Goal: Task Accomplishment & Management: Complete application form

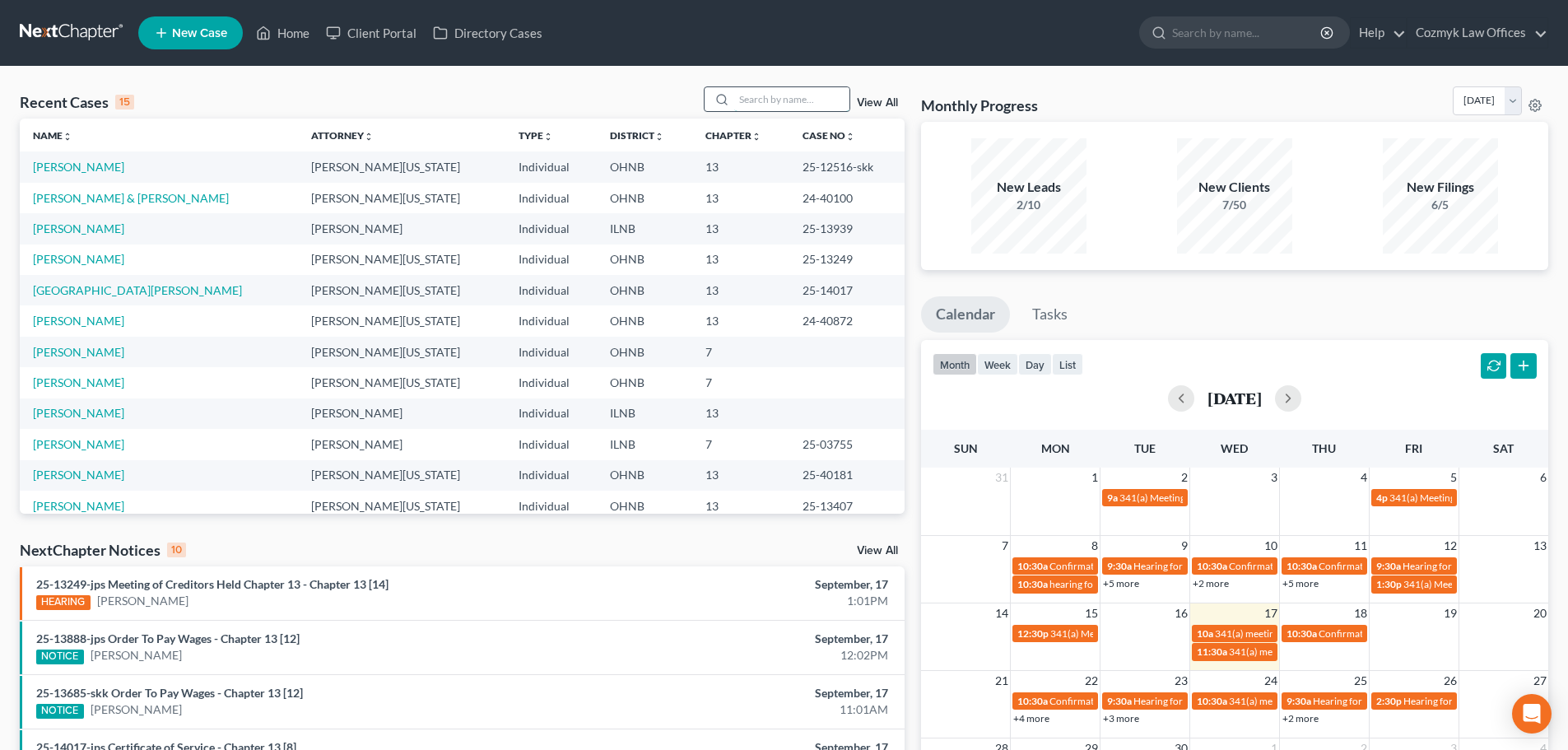
click at [765, 96] on input "search" at bounding box center [792, 99] width 115 height 23
click at [51, 384] on link "[PERSON_NAME]" at bounding box center [79, 382] width 92 height 14
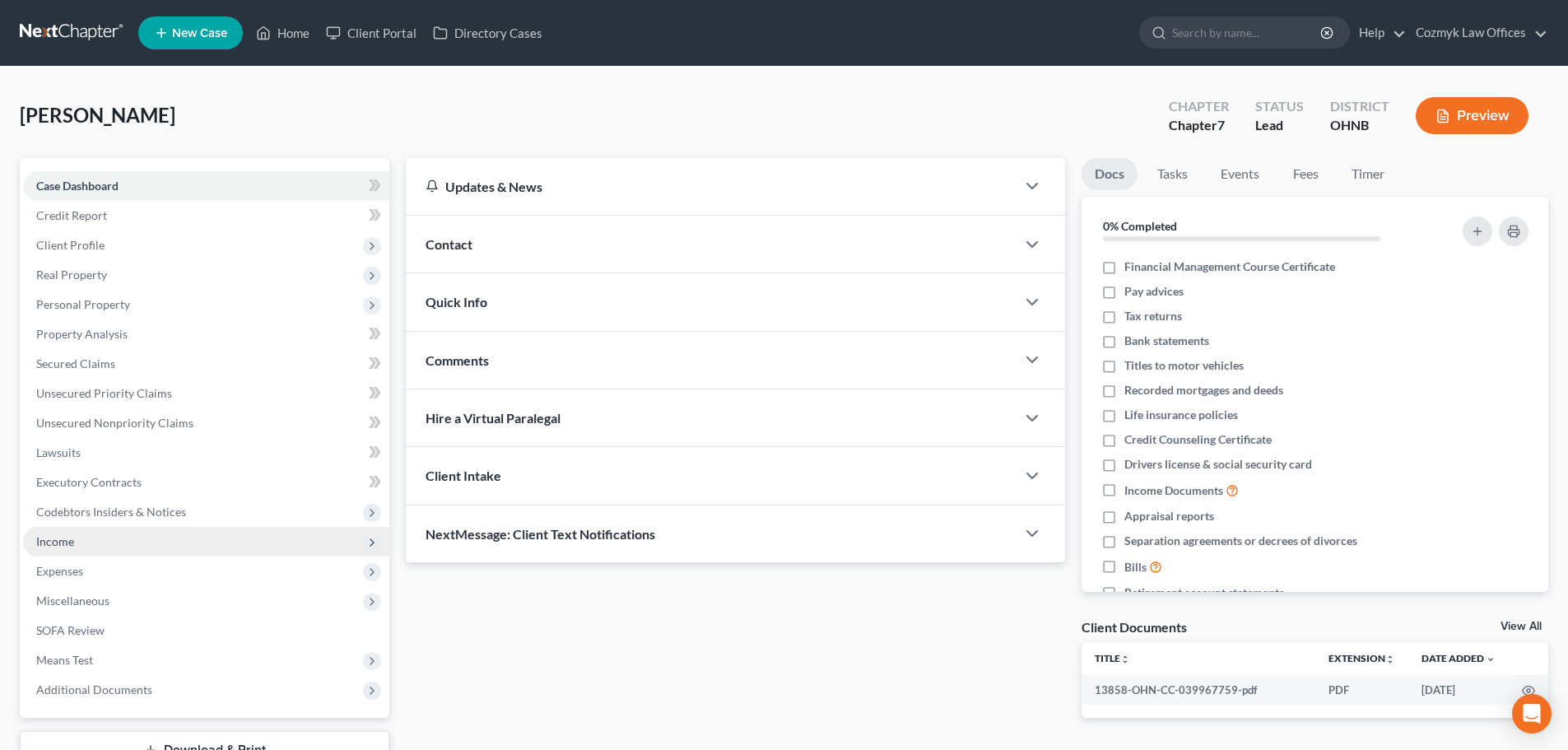
click at [37, 535] on span "Income" at bounding box center [55, 541] width 38 height 14
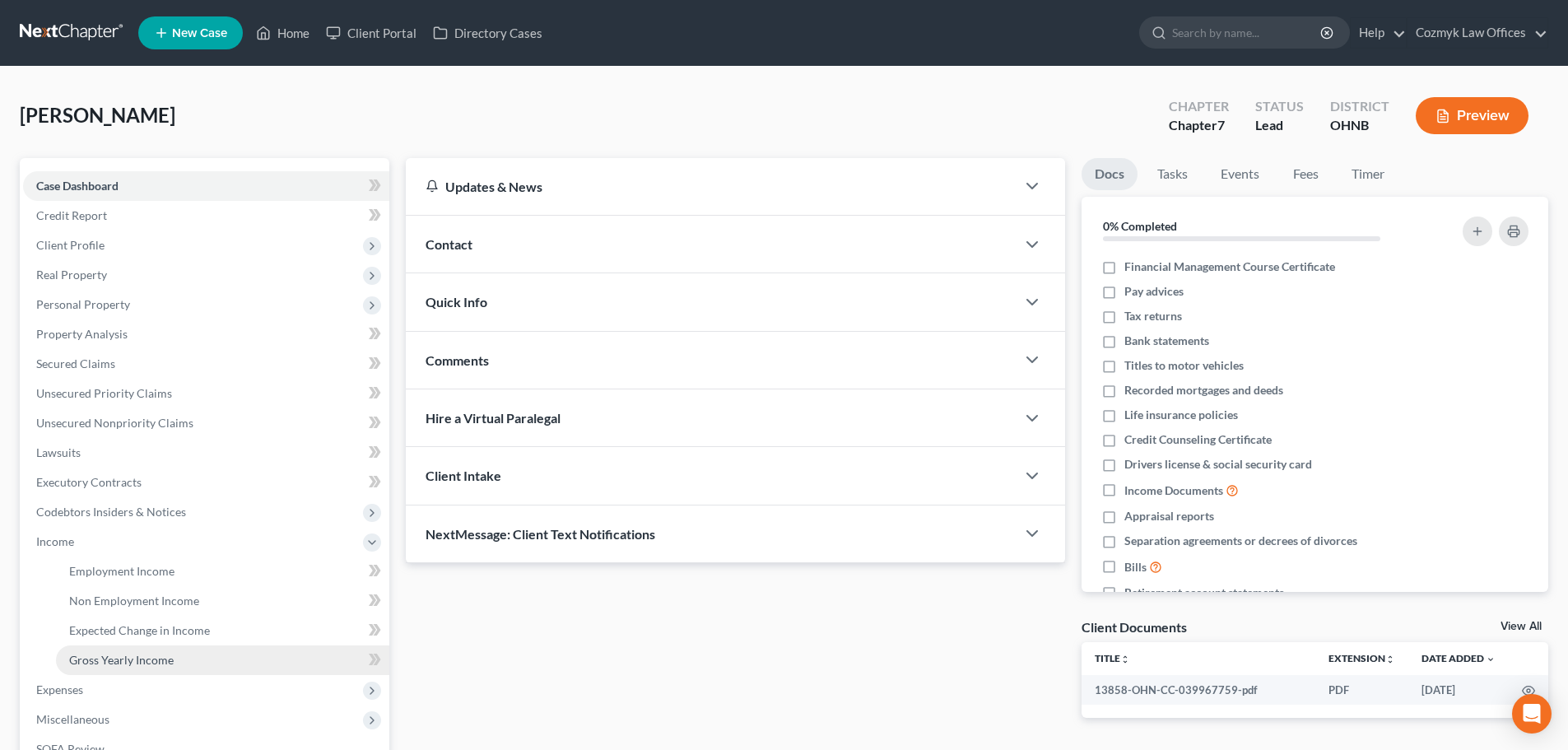
click at [103, 659] on span "Gross Yearly Income" at bounding box center [121, 660] width 104 height 14
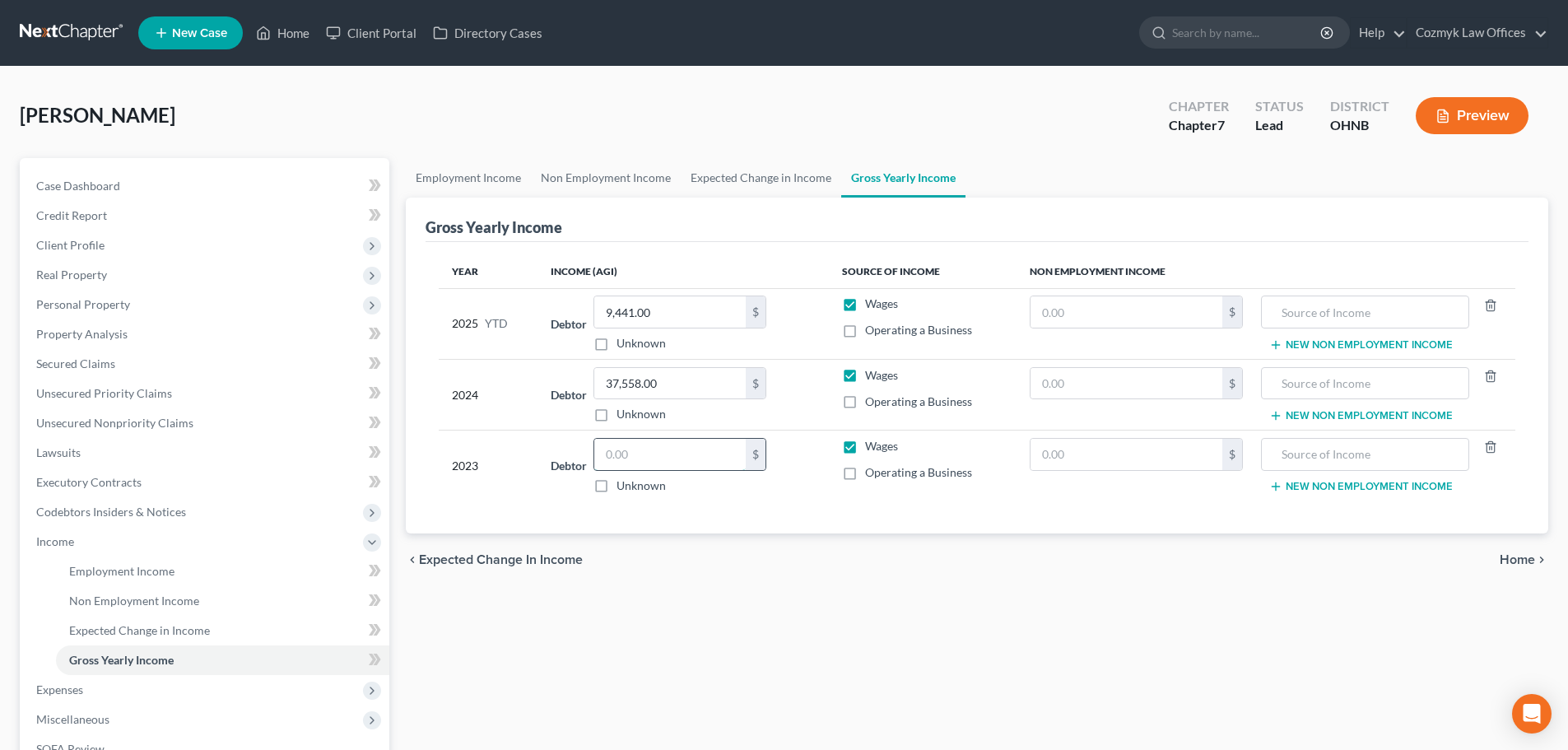
click at [703, 468] on input "text" at bounding box center [670, 454] width 151 height 31
type input "36,718.00"
click at [245, 569] on link "Employment Income" at bounding box center [222, 571] width 333 height 29
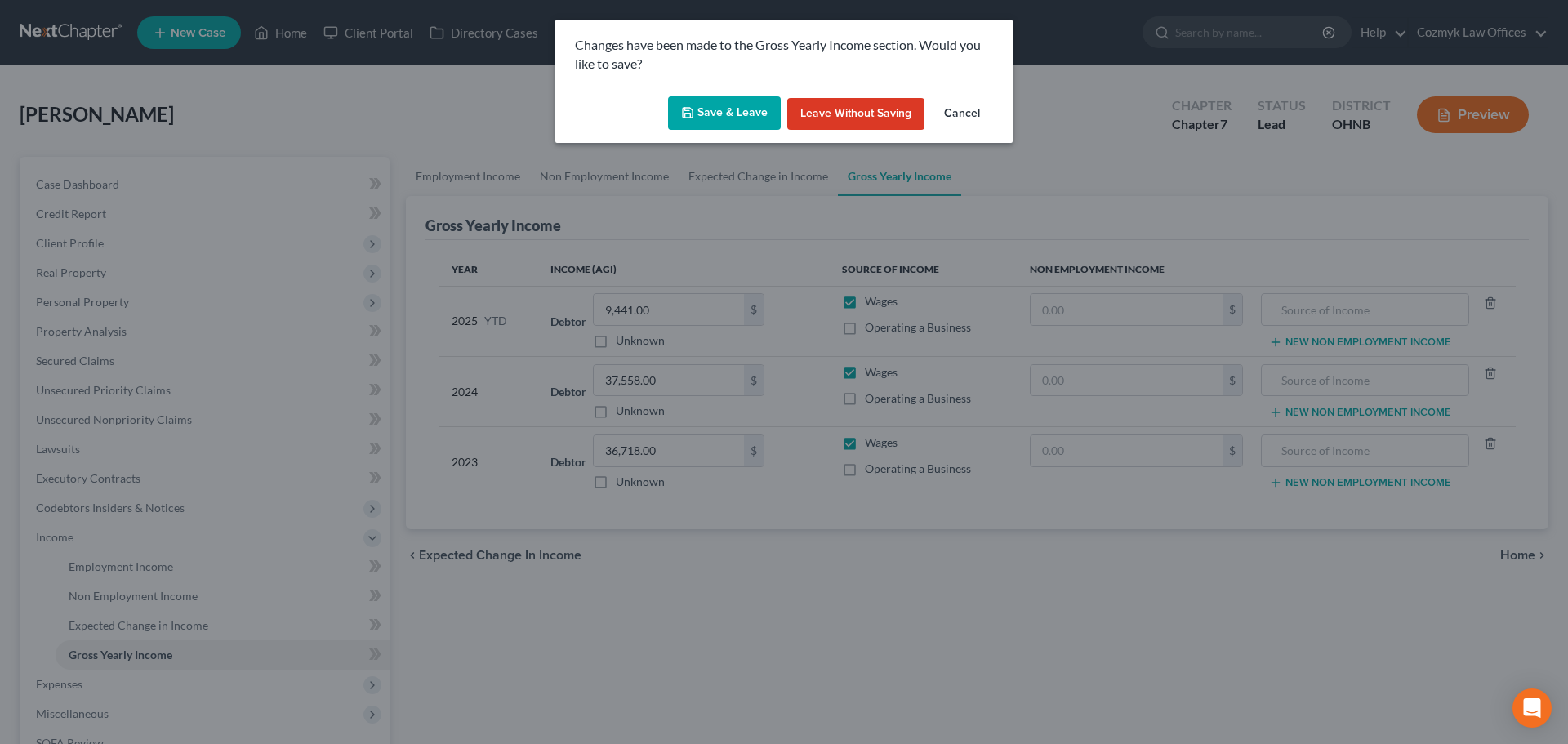
click at [730, 123] on button "Save & Leave" at bounding box center [724, 112] width 112 height 34
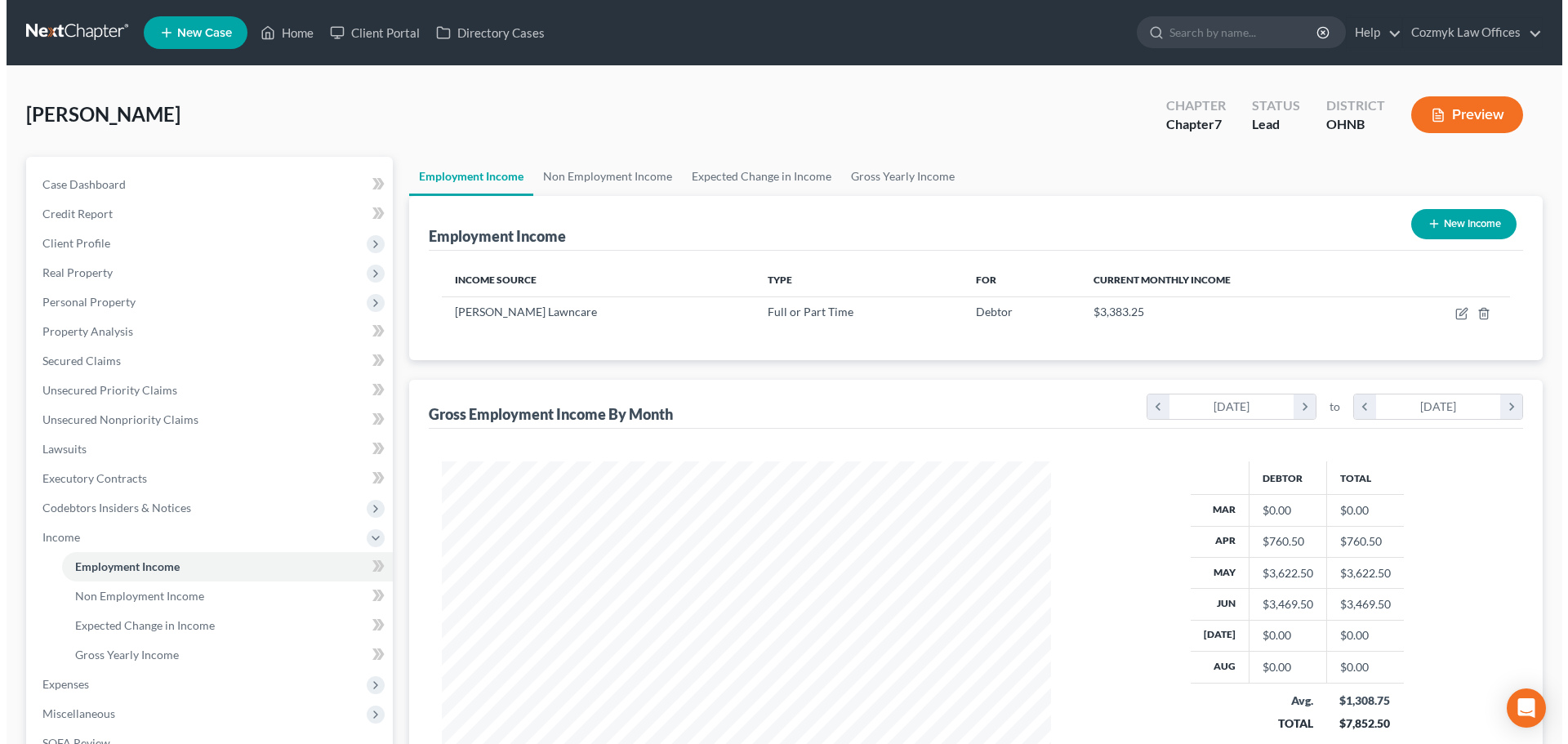
scroll to position [304, 642]
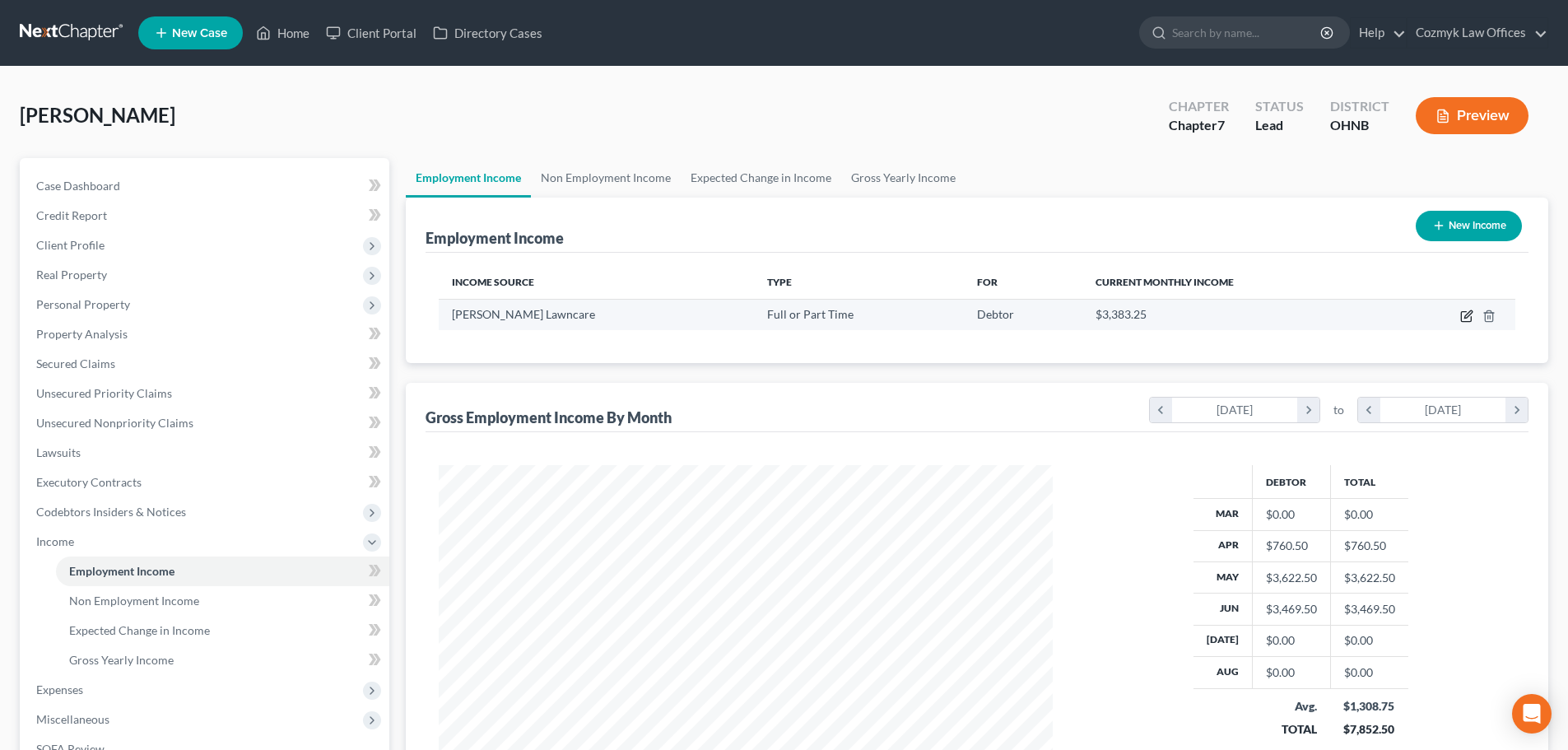
click at [1471, 316] on icon "button" at bounding box center [1466, 315] width 13 height 13
select select "0"
select select "36"
select select "2"
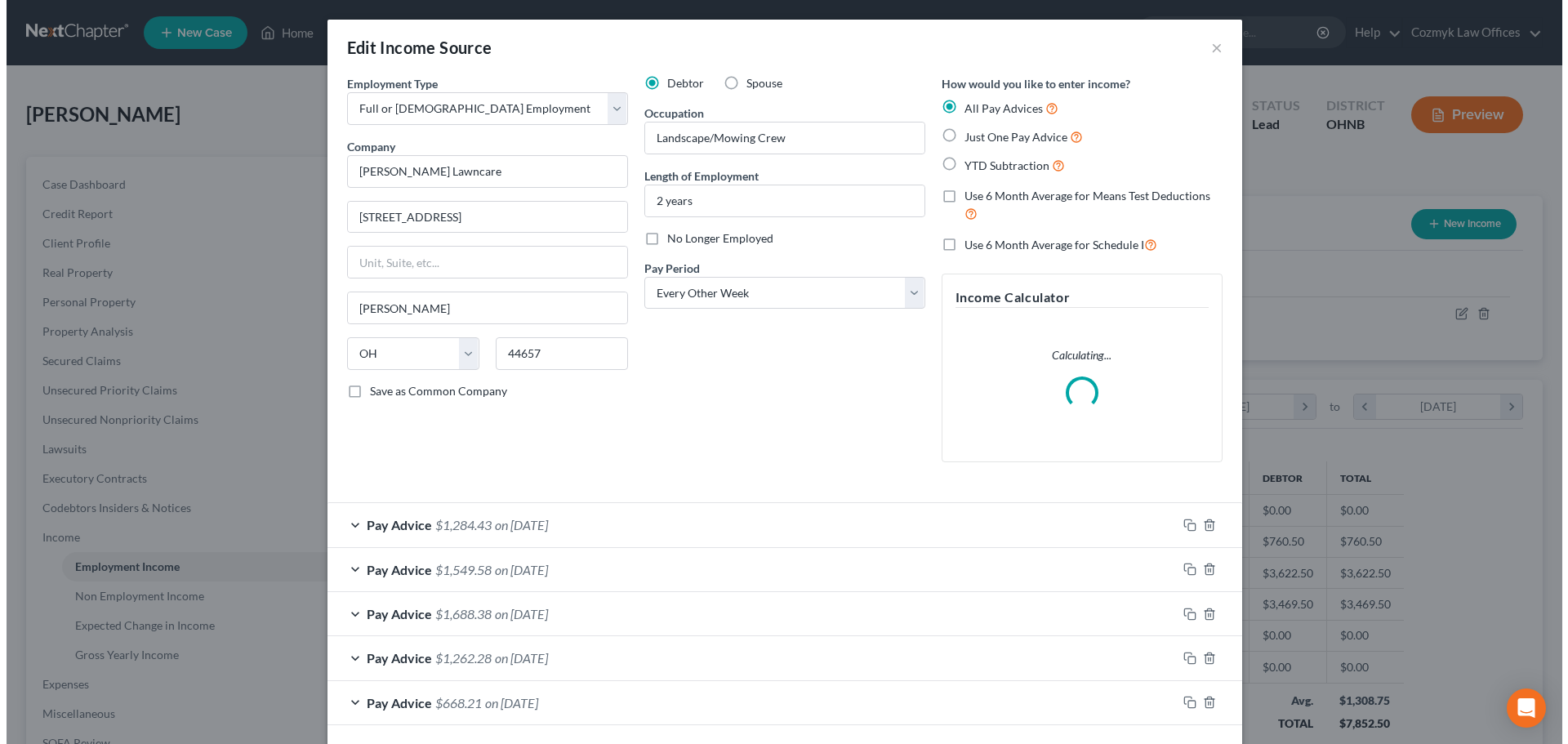
scroll to position [307, 648]
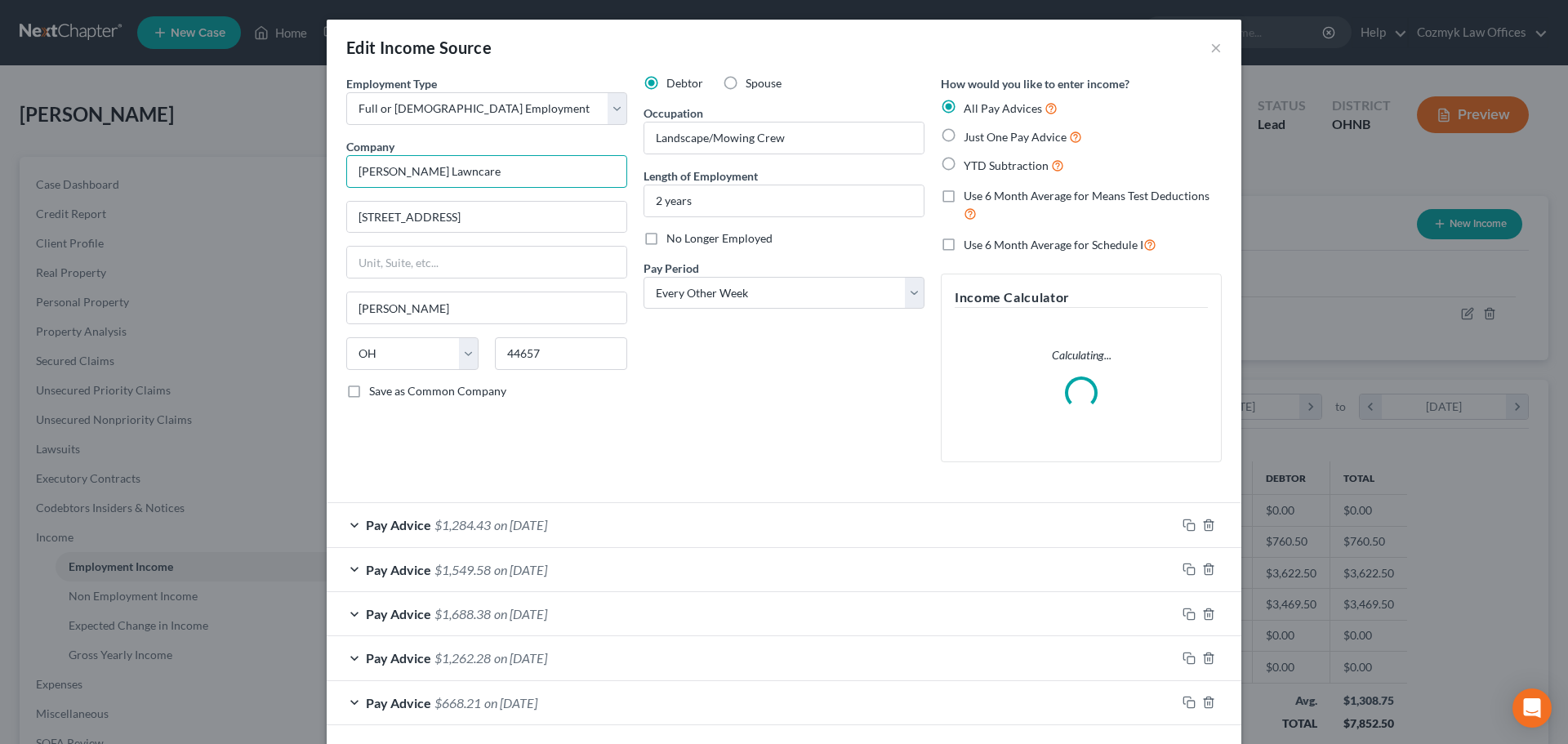
click at [424, 173] on input "[PERSON_NAME] Lawncare" at bounding box center [486, 171] width 281 height 33
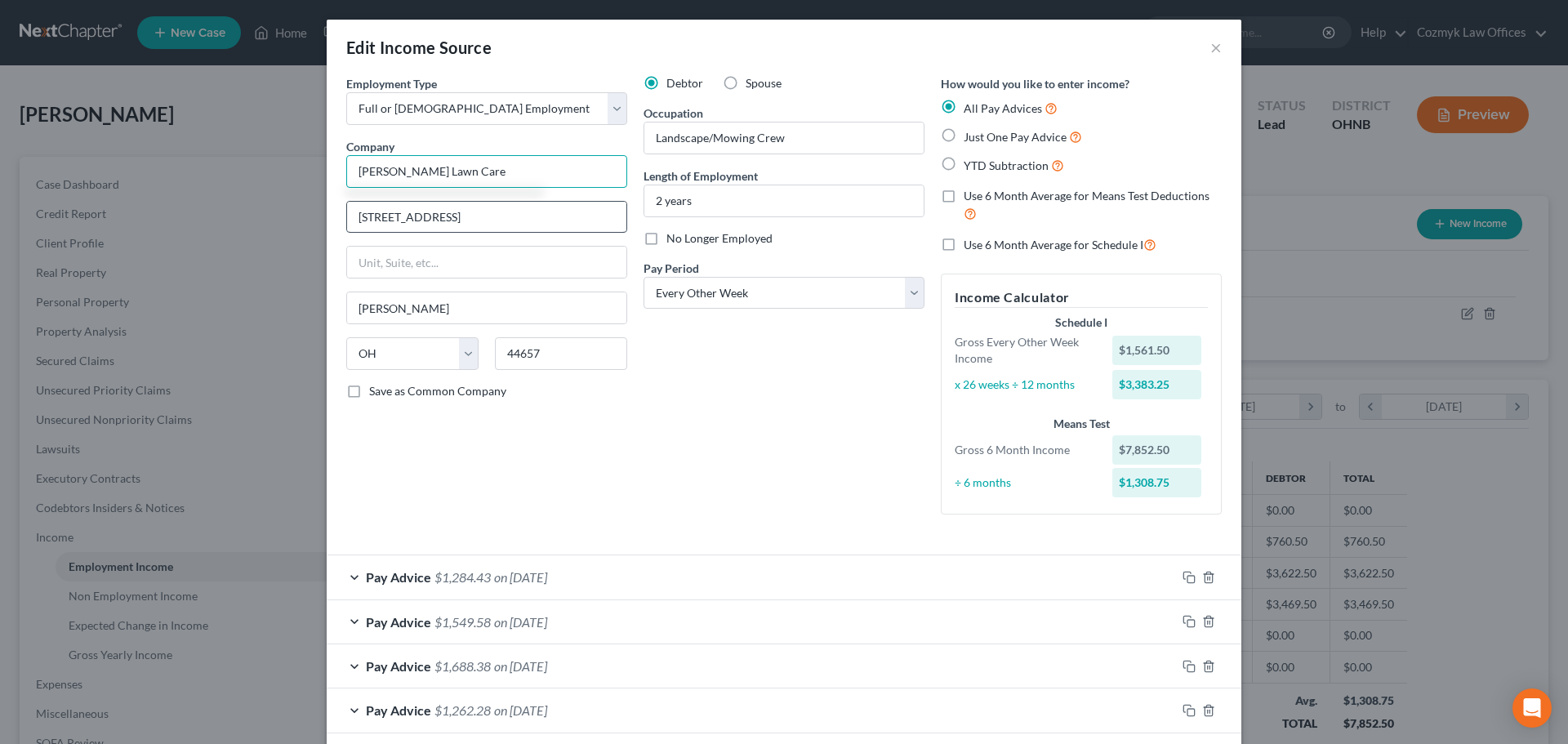
type input "[PERSON_NAME] Lawn Care"
click at [406, 213] on input "[STREET_ADDRESS]" at bounding box center [486, 217] width 279 height 31
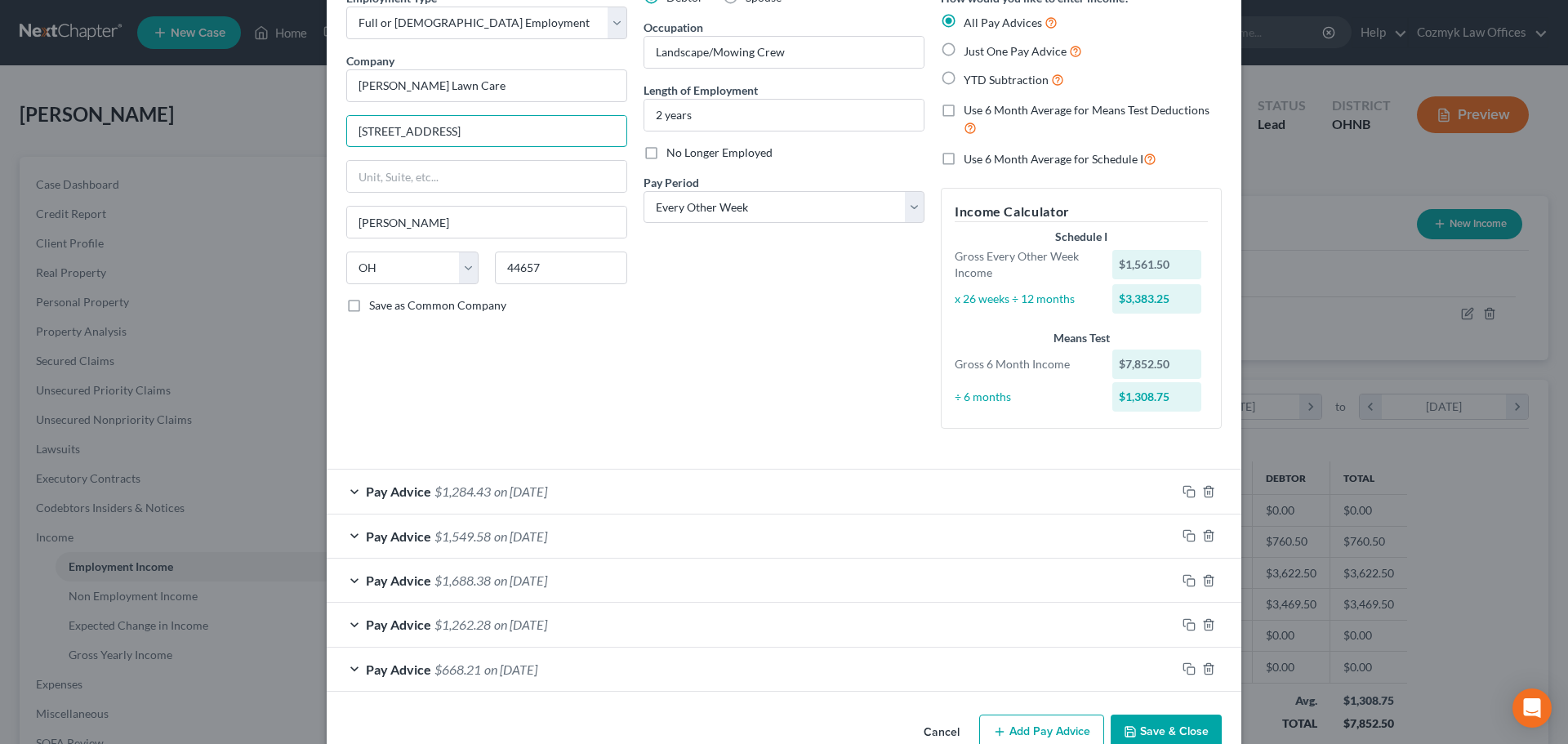
scroll to position [122, 0]
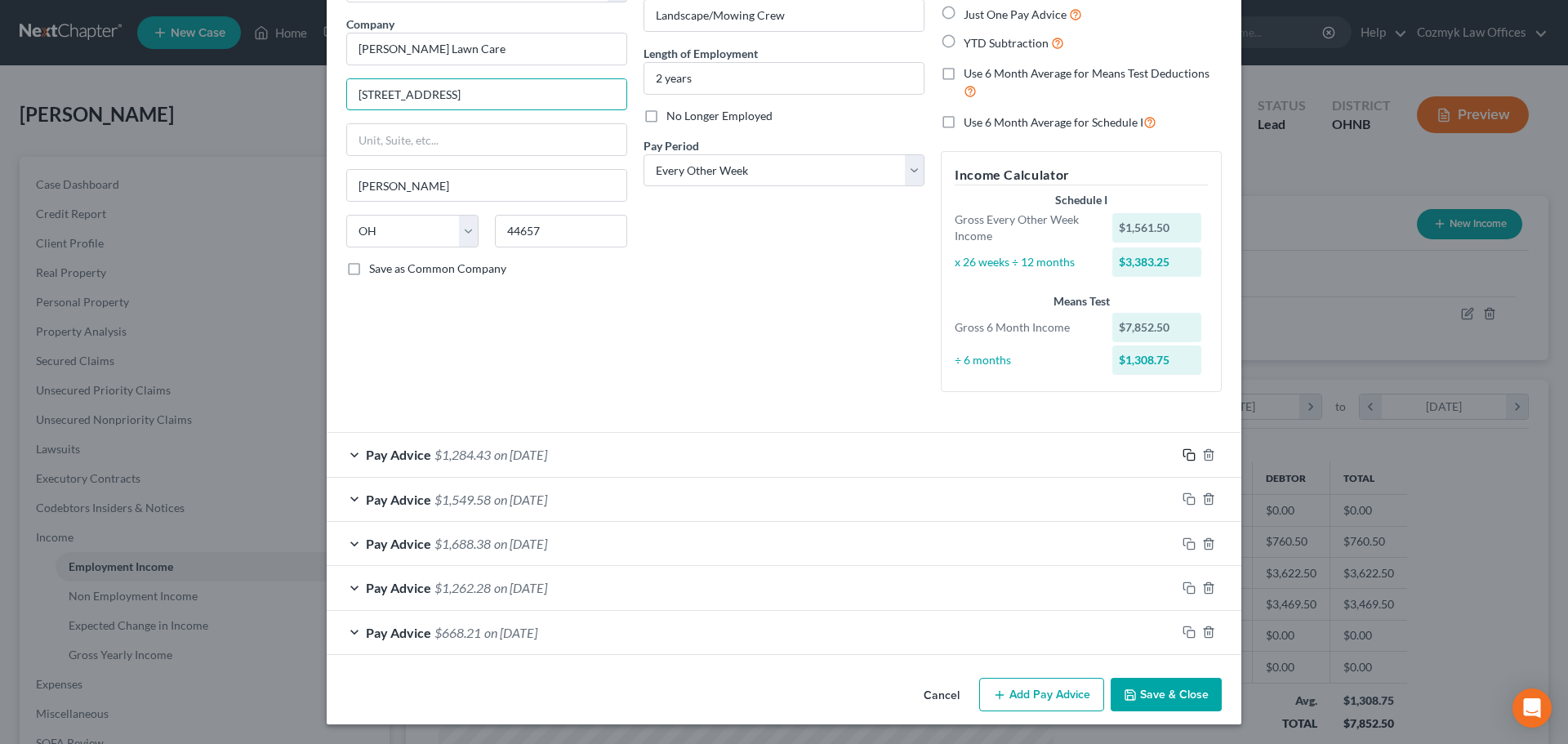
type input "[STREET_ADDRESS]"
click at [1183, 458] on icon "button" at bounding box center [1188, 454] width 13 height 13
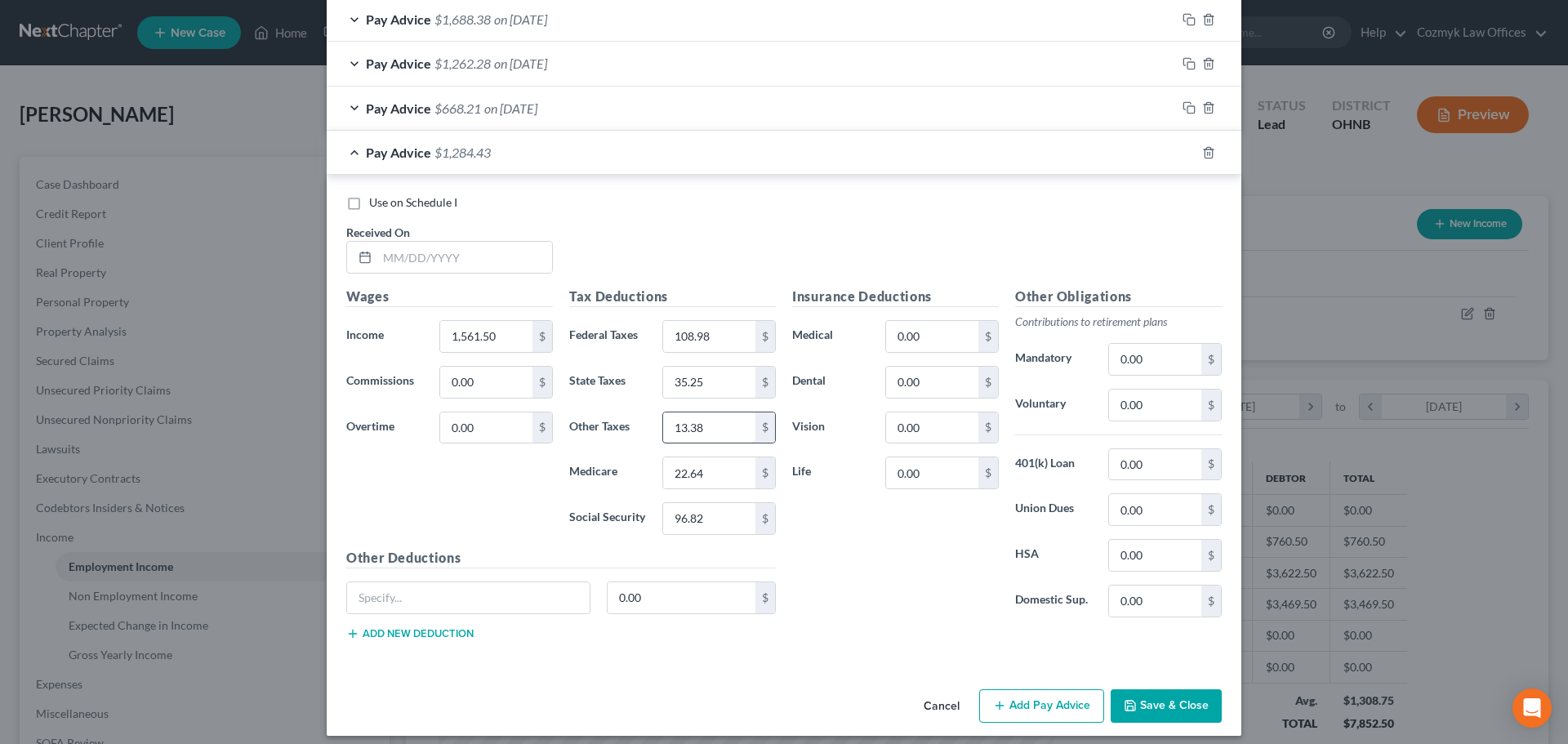
scroll to position [659, 0]
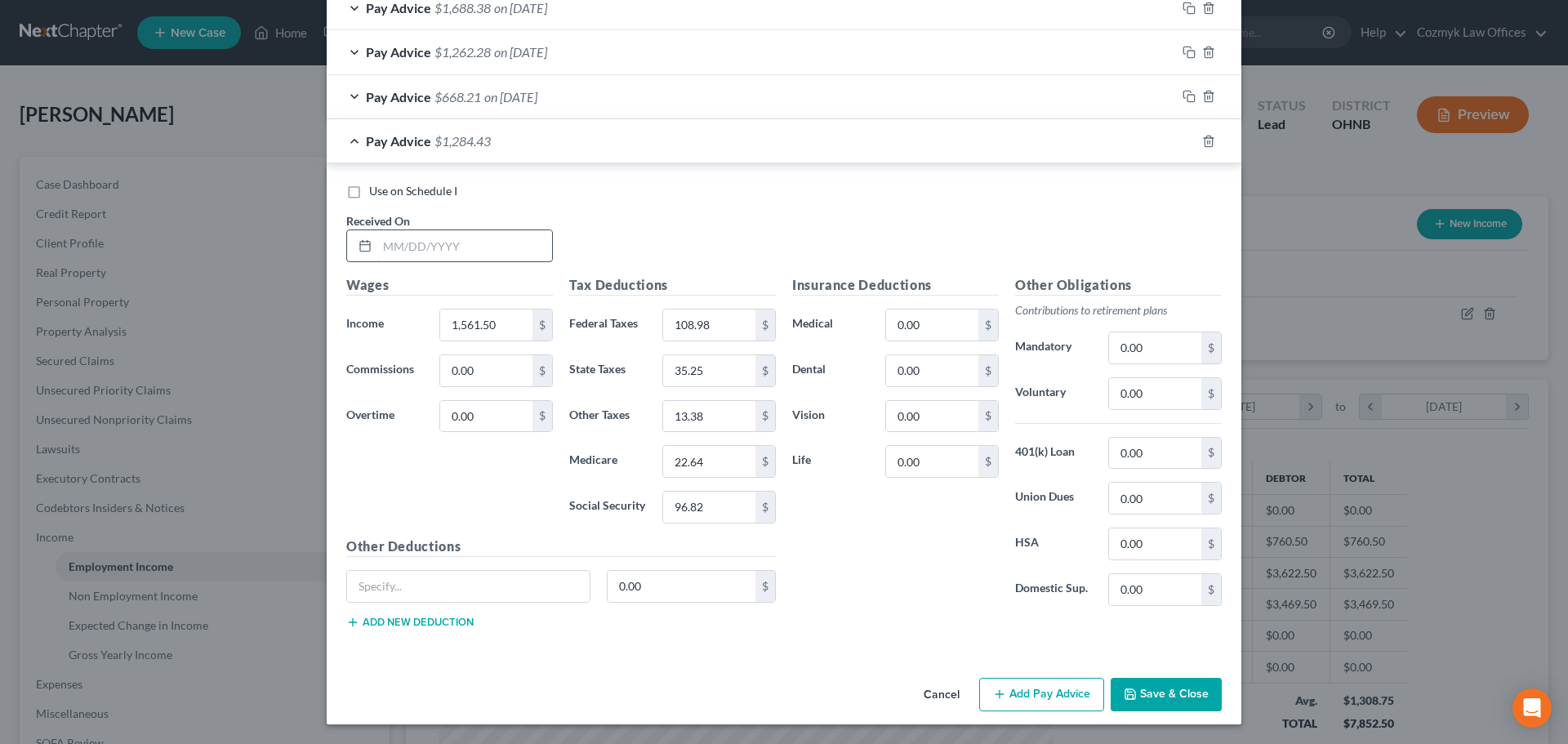
click at [502, 244] on input "text" at bounding box center [465, 246] width 174 height 31
type input "[DATE]"
type input "1,323"
type input "80.36"
type input "28.12"
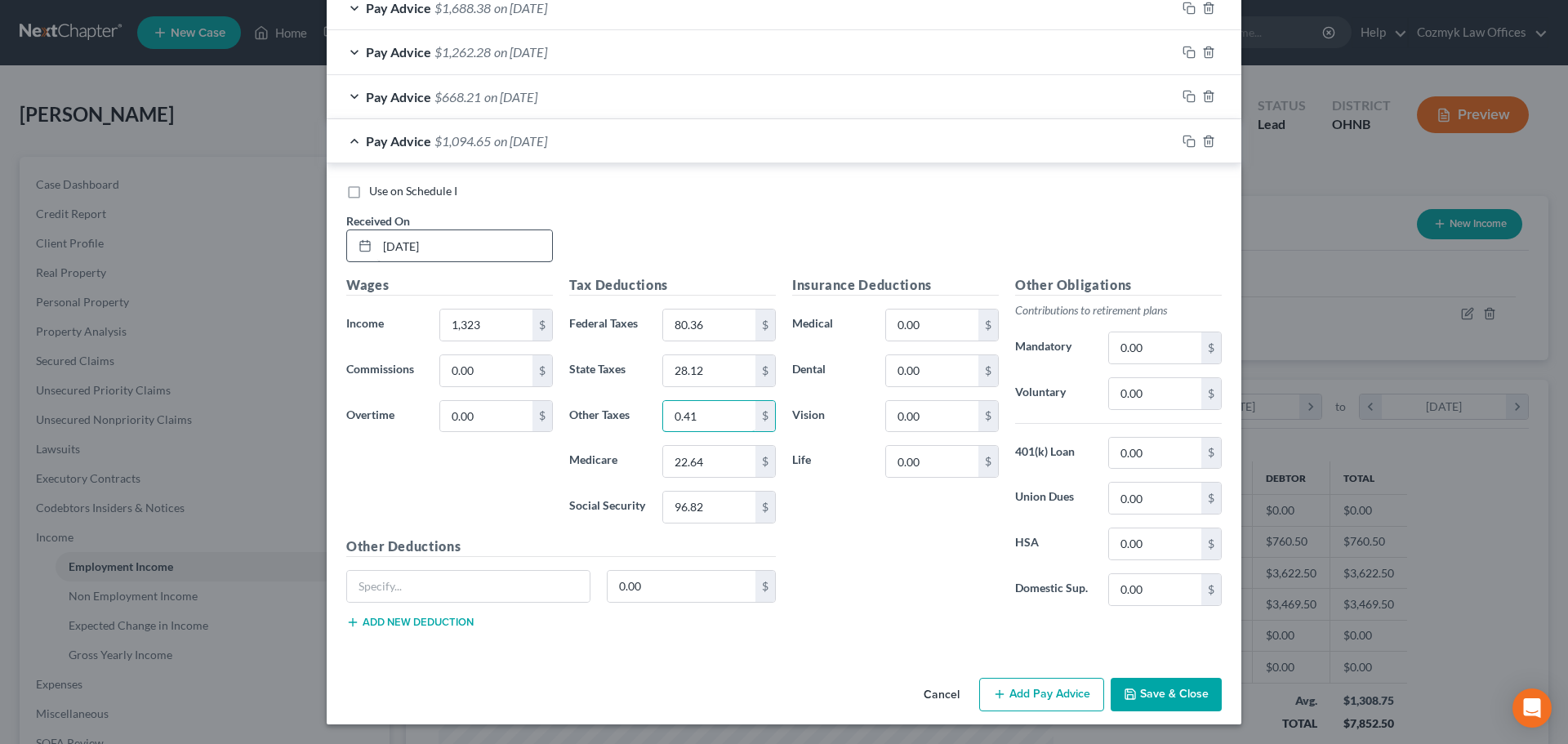
type input "0.41"
type input "19.19"
type input "82.02"
type input "Remainder"
type input "8.16"
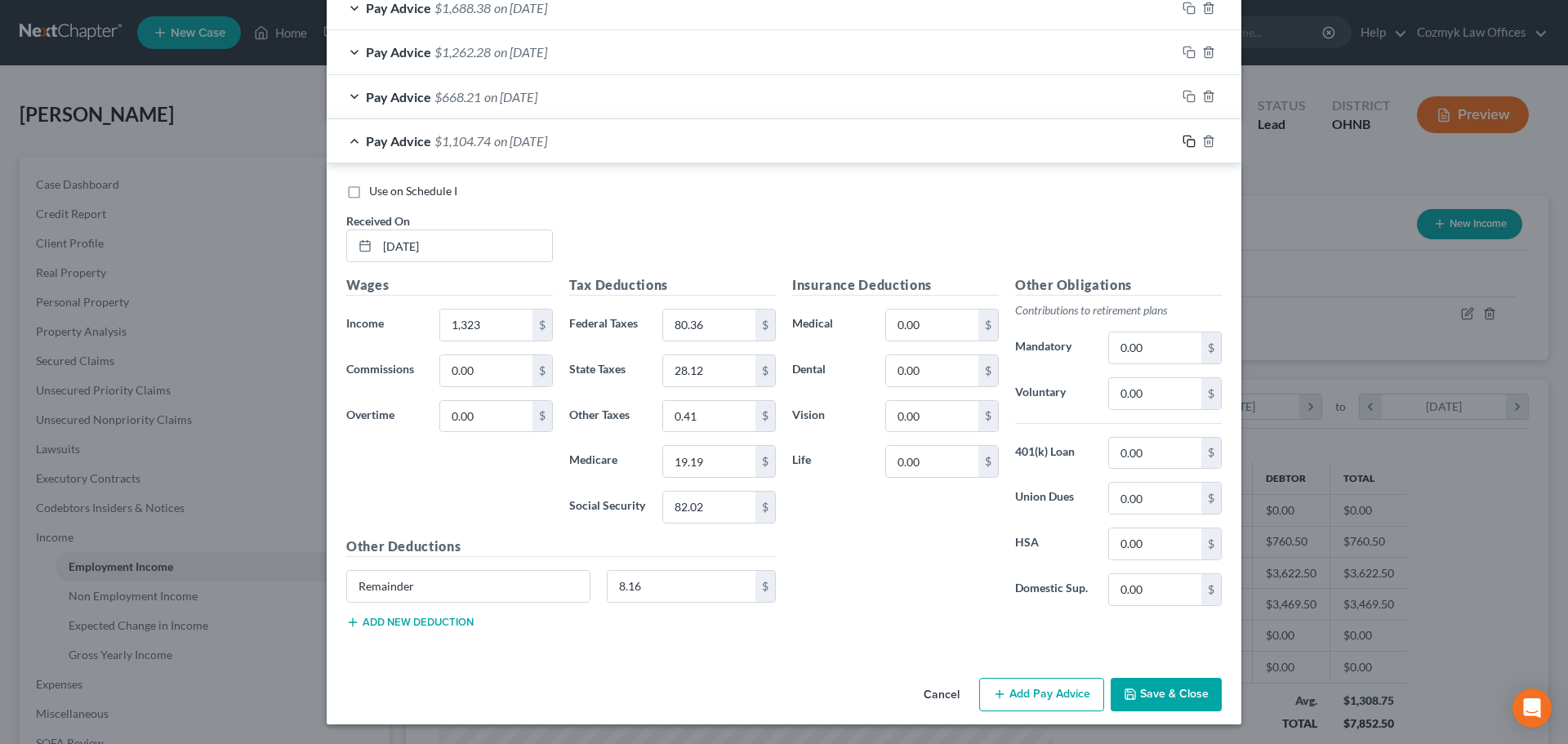
click at [1185, 140] on icon "button" at bounding box center [1188, 140] width 13 height 13
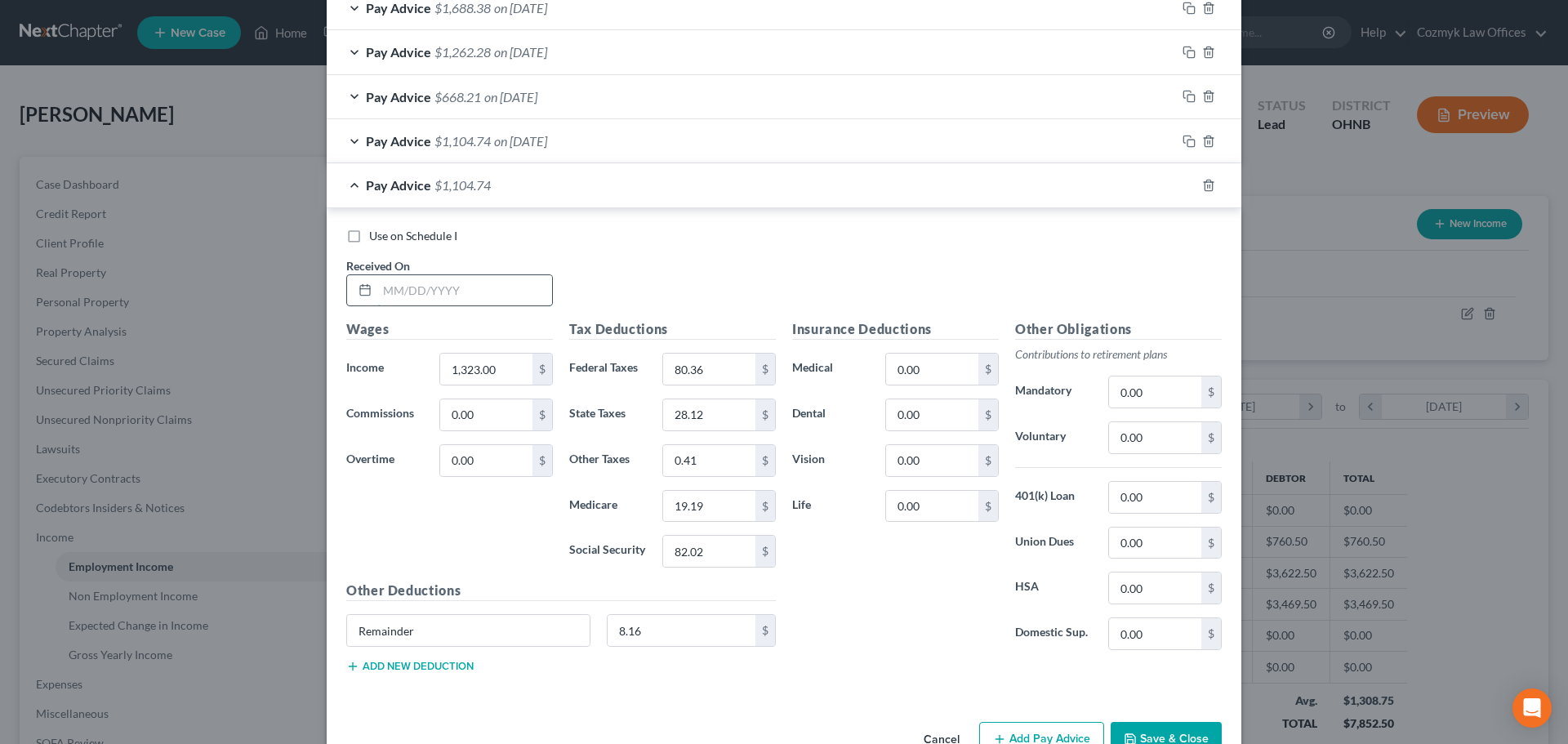
click at [435, 299] on input "text" at bounding box center [465, 291] width 174 height 31
type input "[DATE]"
type input "1,242"
type input "70.64"
type input "25.70"
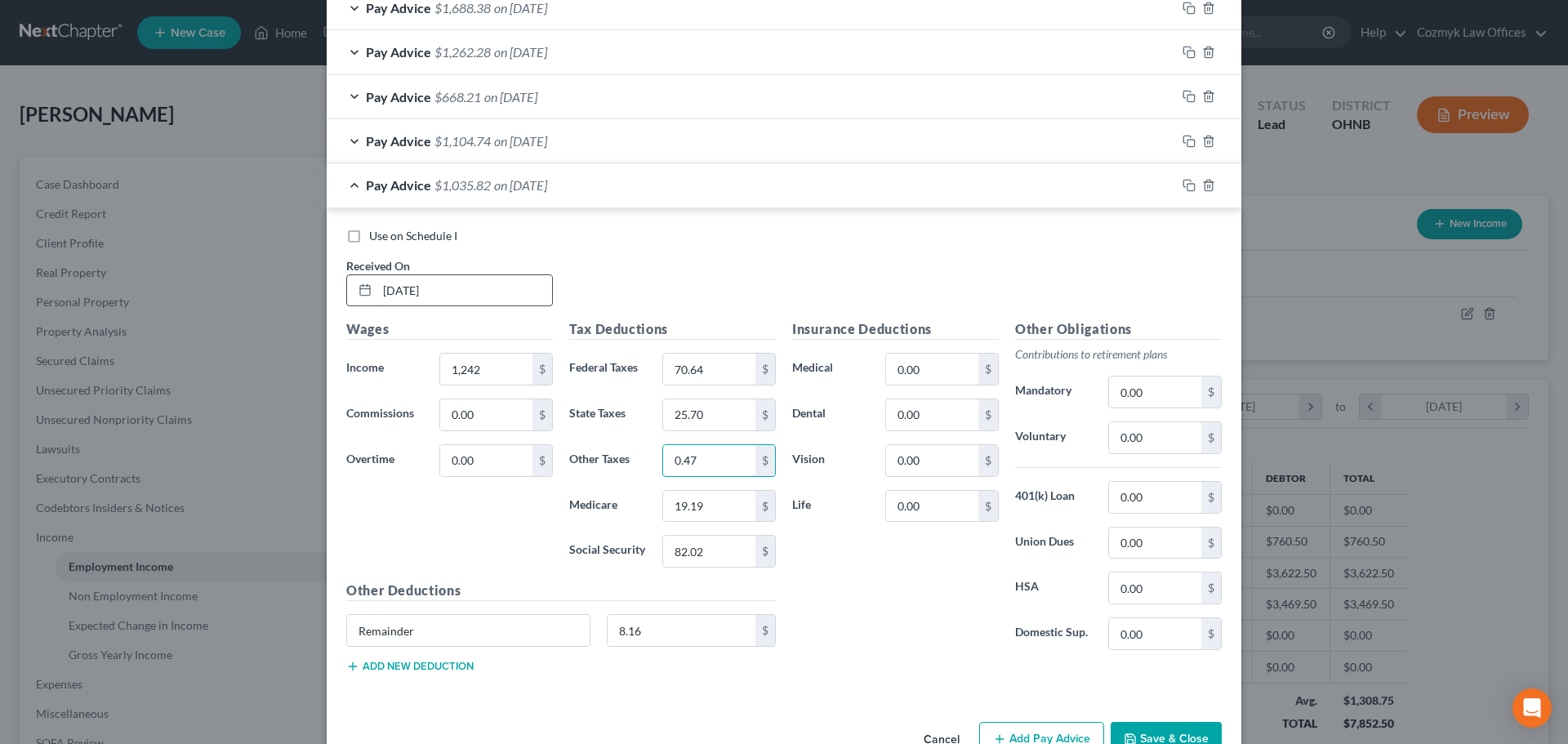
type input "0.47"
type input "18.01"
type input "77.01"
type input "7.99"
click at [1183, 180] on icon "button" at bounding box center [1188, 185] width 13 height 13
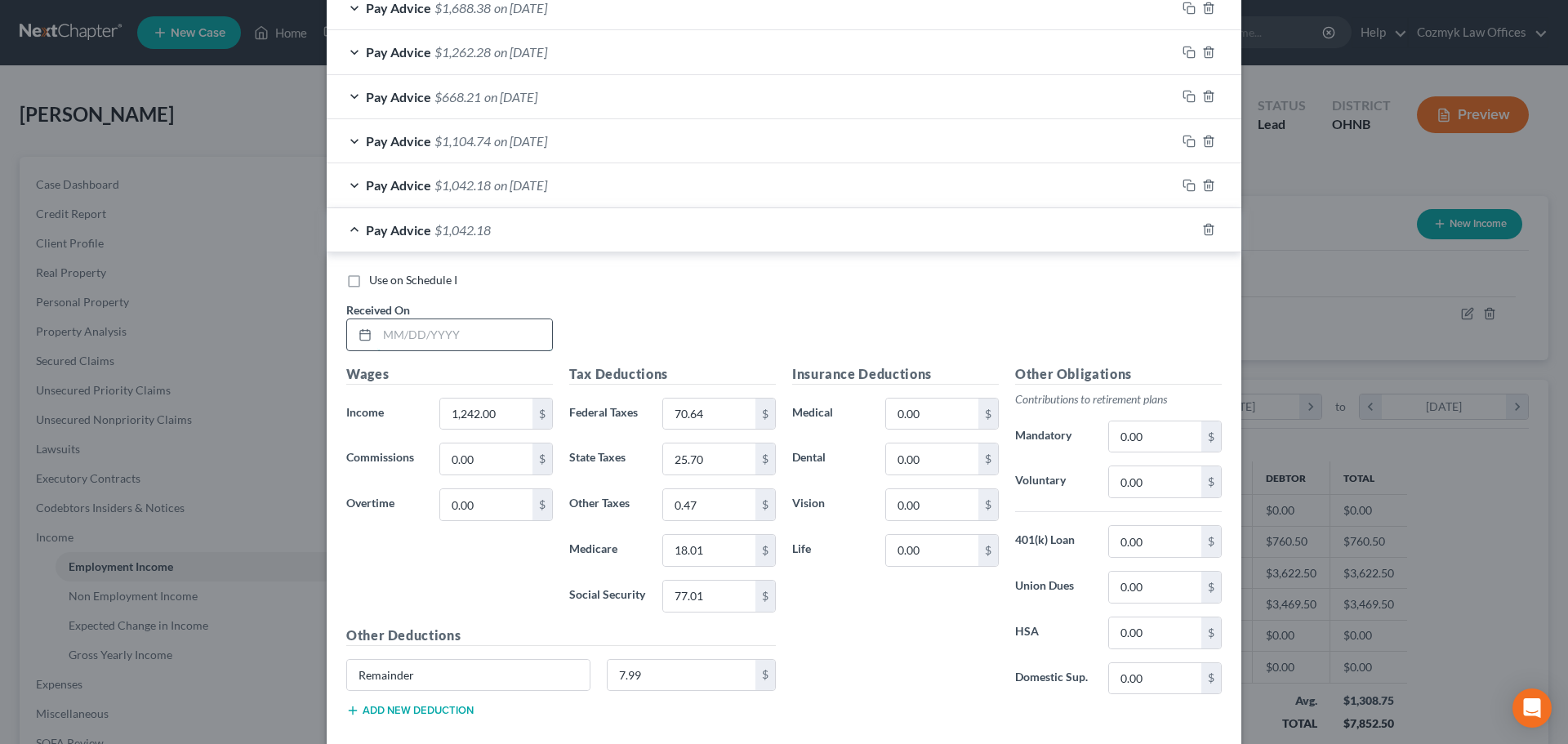
click at [437, 346] on input "text" at bounding box center [465, 335] width 174 height 31
type input "[DATE]"
type input "1,422"
type input "92.24"
type input "31.08"
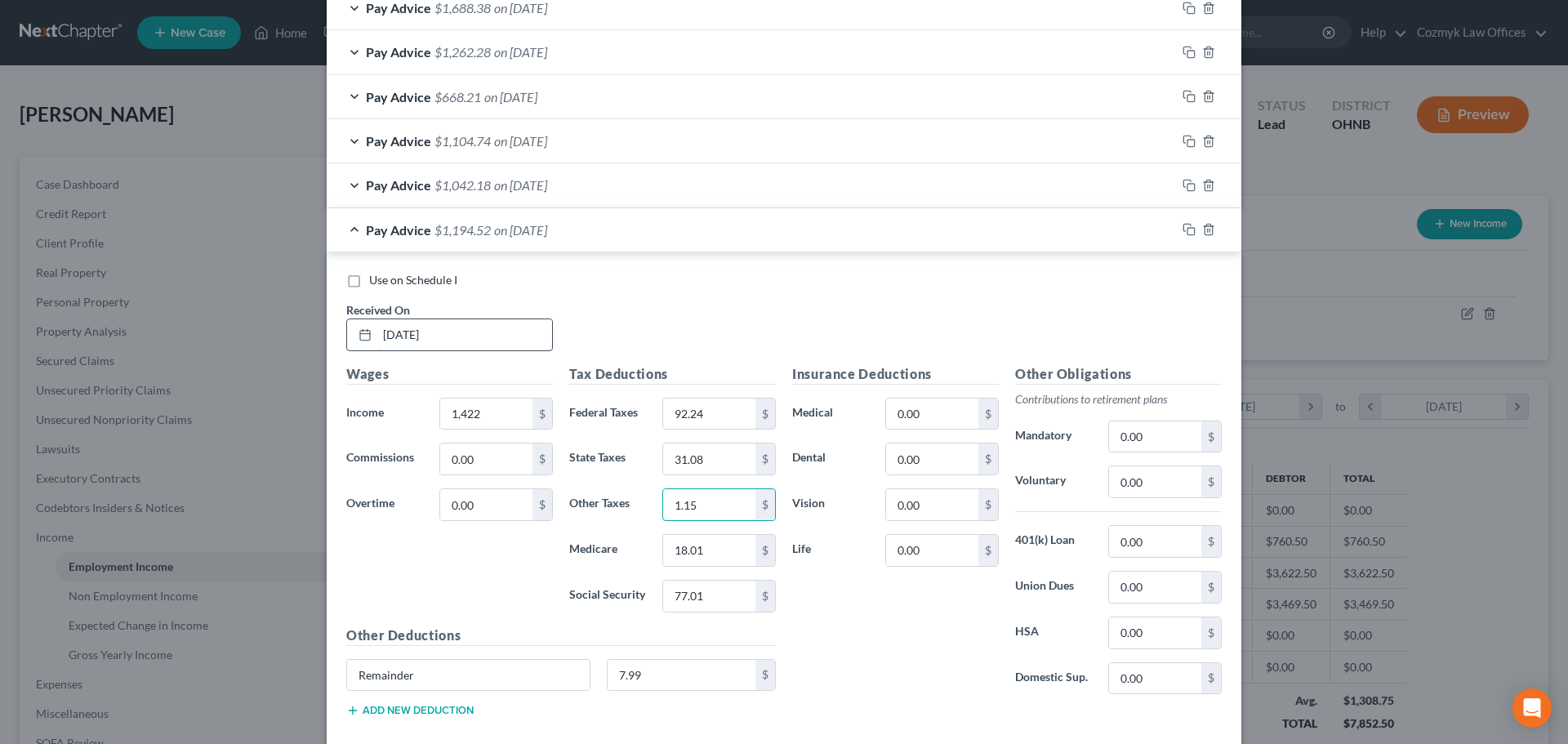
type input "1.15"
type input "20.61"
type input "88.16"
type input "10.70"
drag, startPoint x: 1182, startPoint y: 229, endPoint x: 1095, endPoint y: 242, distance: 88.0
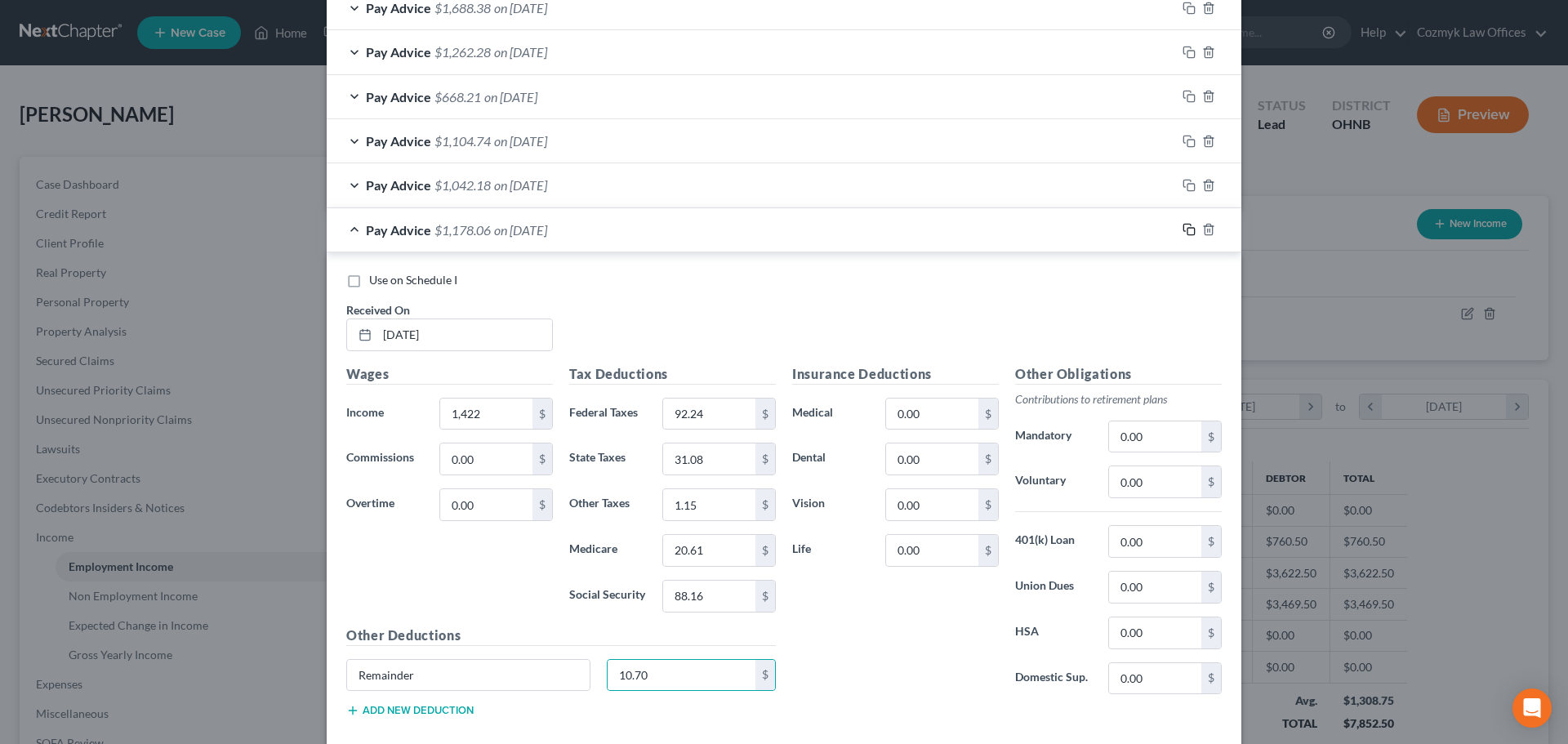
click at [1183, 229] on icon "button" at bounding box center [1188, 229] width 13 height 13
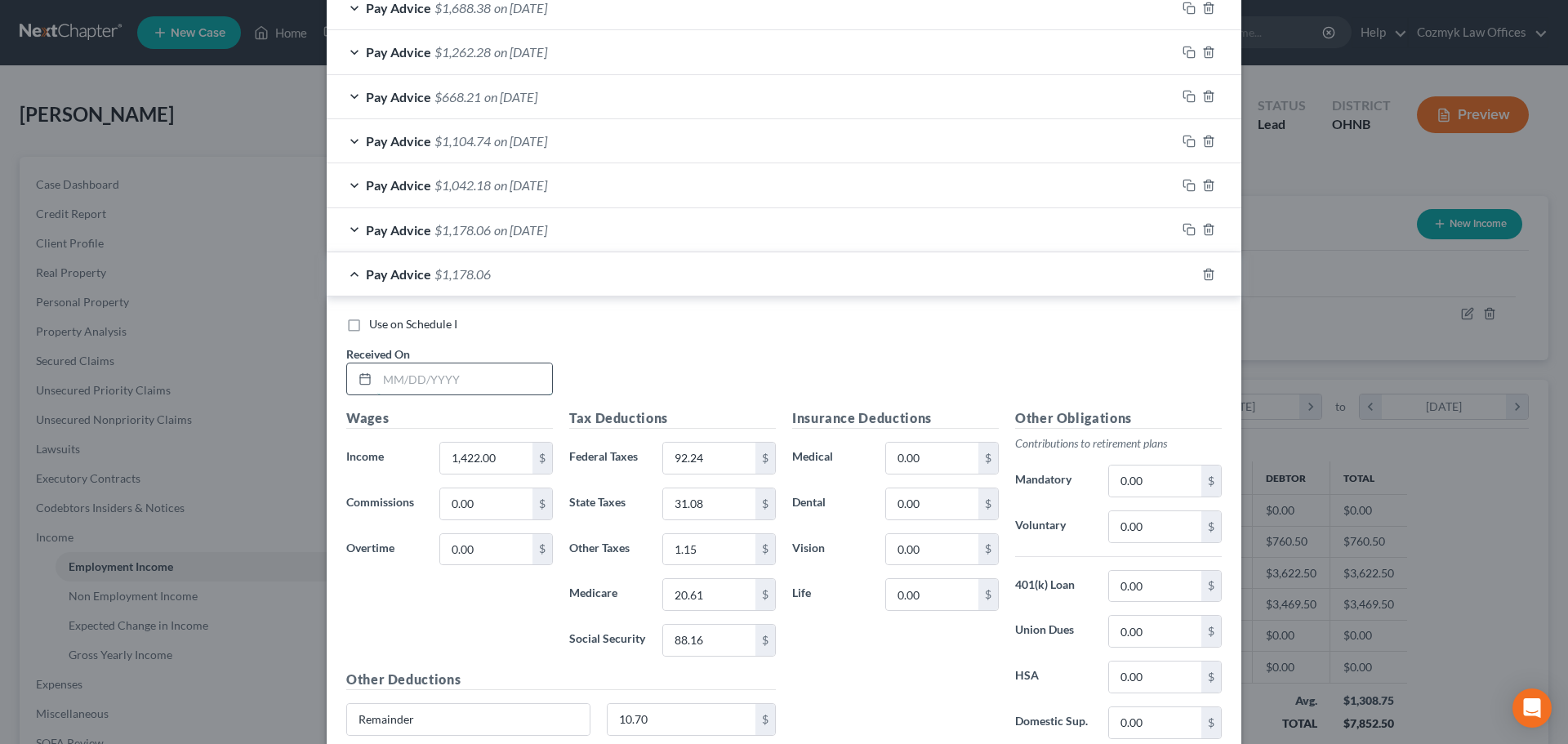
click at [435, 380] on input "text" at bounding box center [465, 379] width 174 height 31
type input "[DATE]"
type input "1,341"
type input "52.52"
type input "28.66"
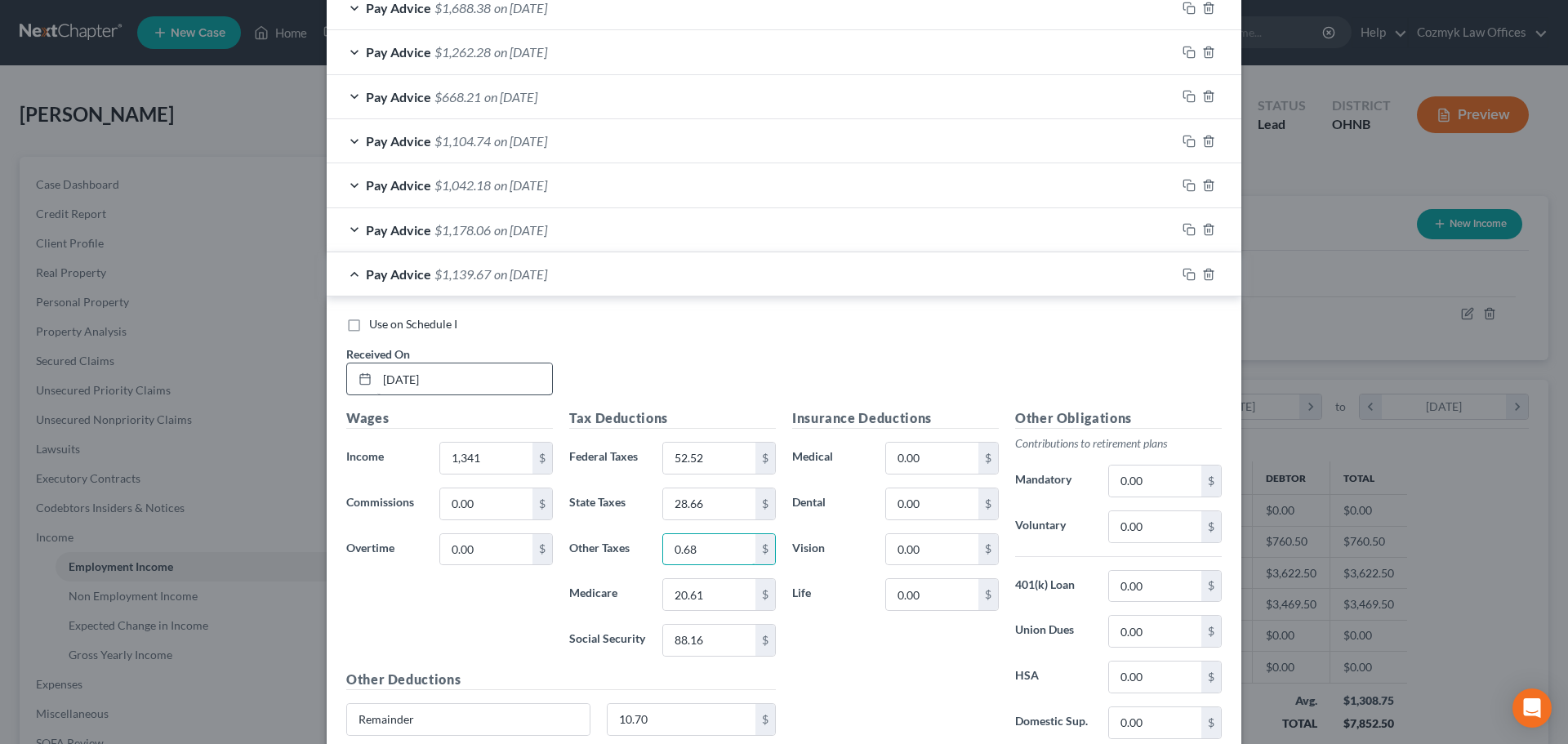
type input "0.68"
type input "19.48"
type input "83.14"
type input "11.08"
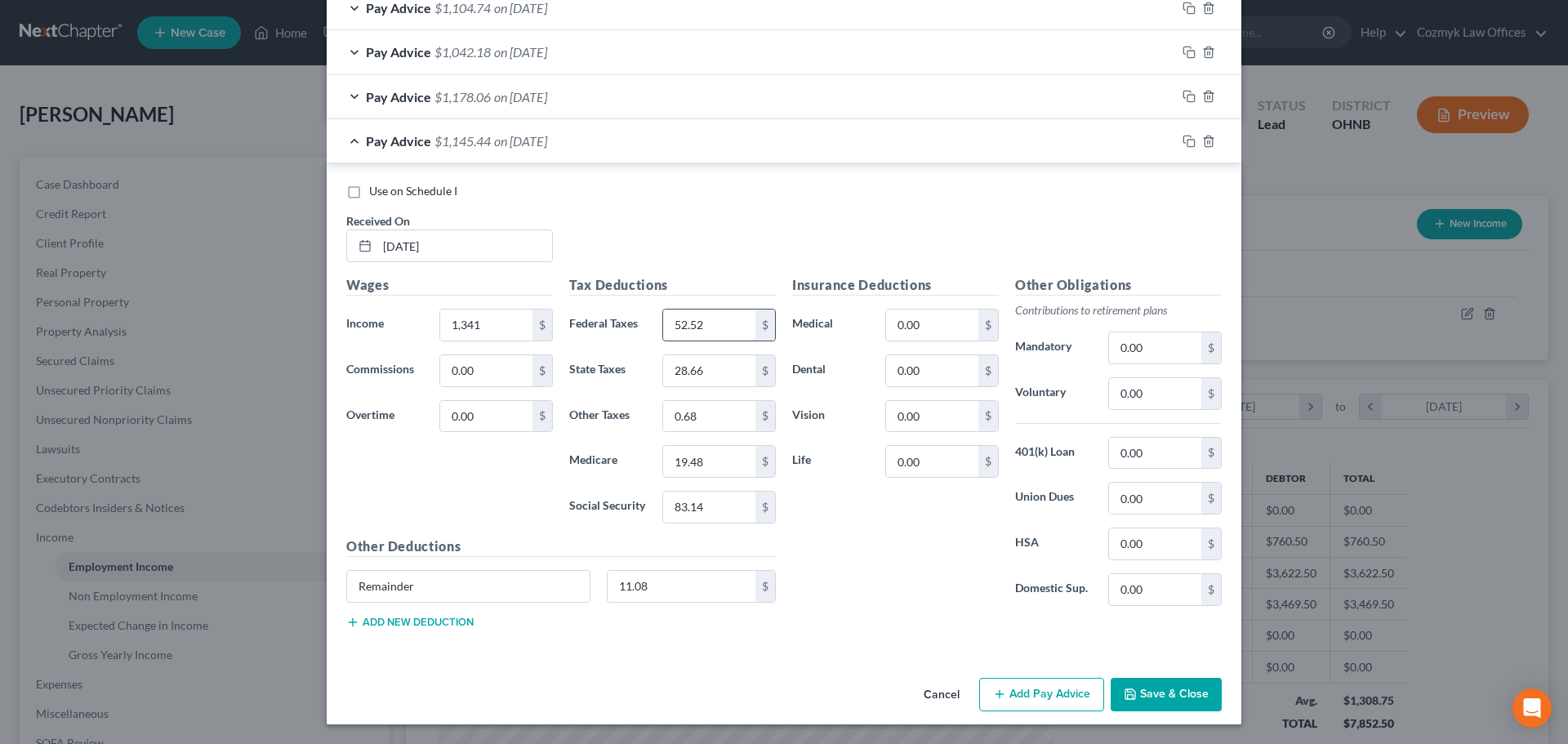
click at [671, 323] on input "52.52" at bounding box center [709, 326] width 92 height 31
type input "82.52"
type input "19.45"
click at [1184, 135] on icon "button" at bounding box center [1188, 140] width 13 height 13
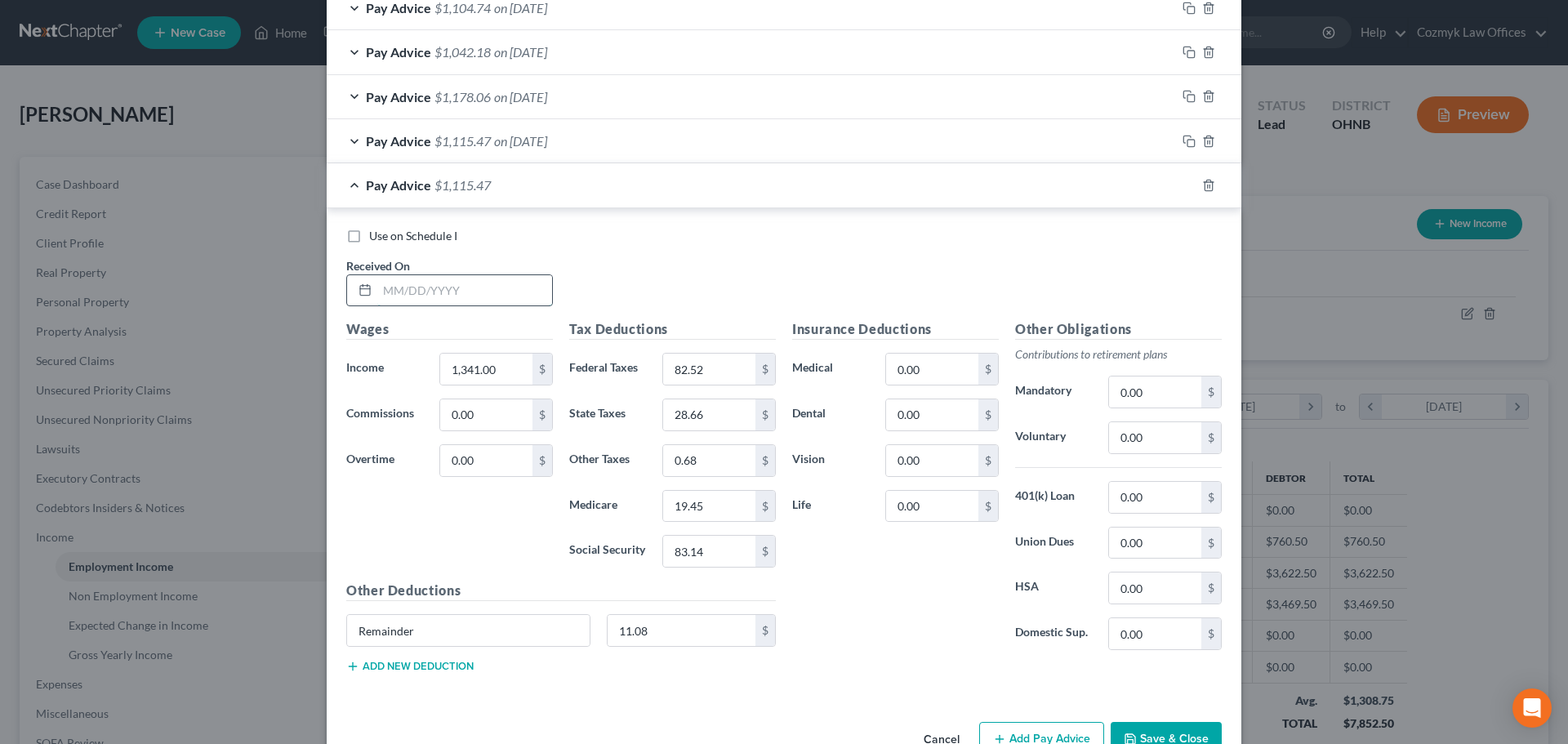
click at [386, 289] on input "text" at bounding box center [465, 291] width 174 height 31
type input "[DATE]"
type input "1,557"
type input "108.44"
type input "35.12"
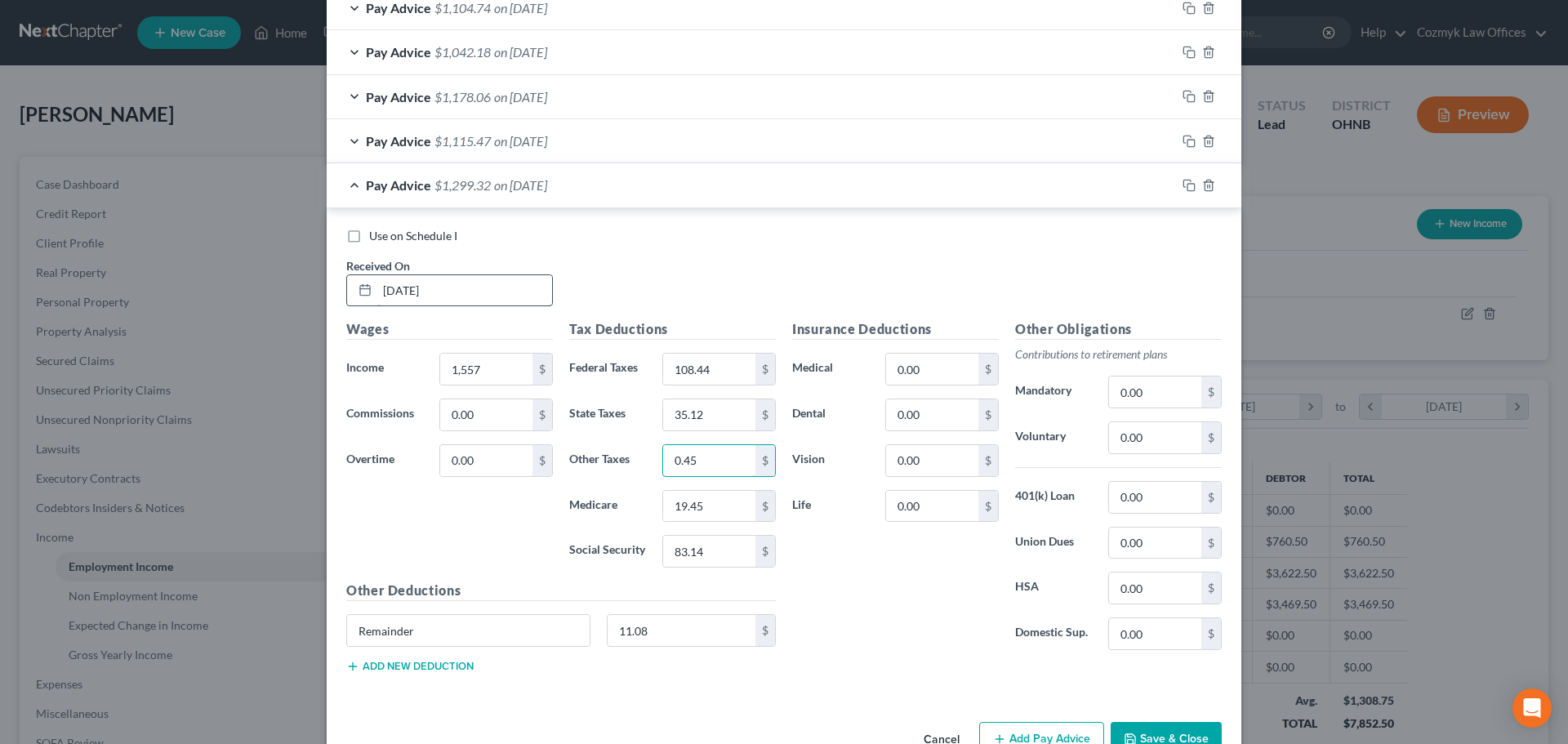
type input "0.45"
type input "22.58"
type input "96.54"
type input "9.84"
click at [1184, 185] on icon "button" at bounding box center [1187, 183] width 8 height 8
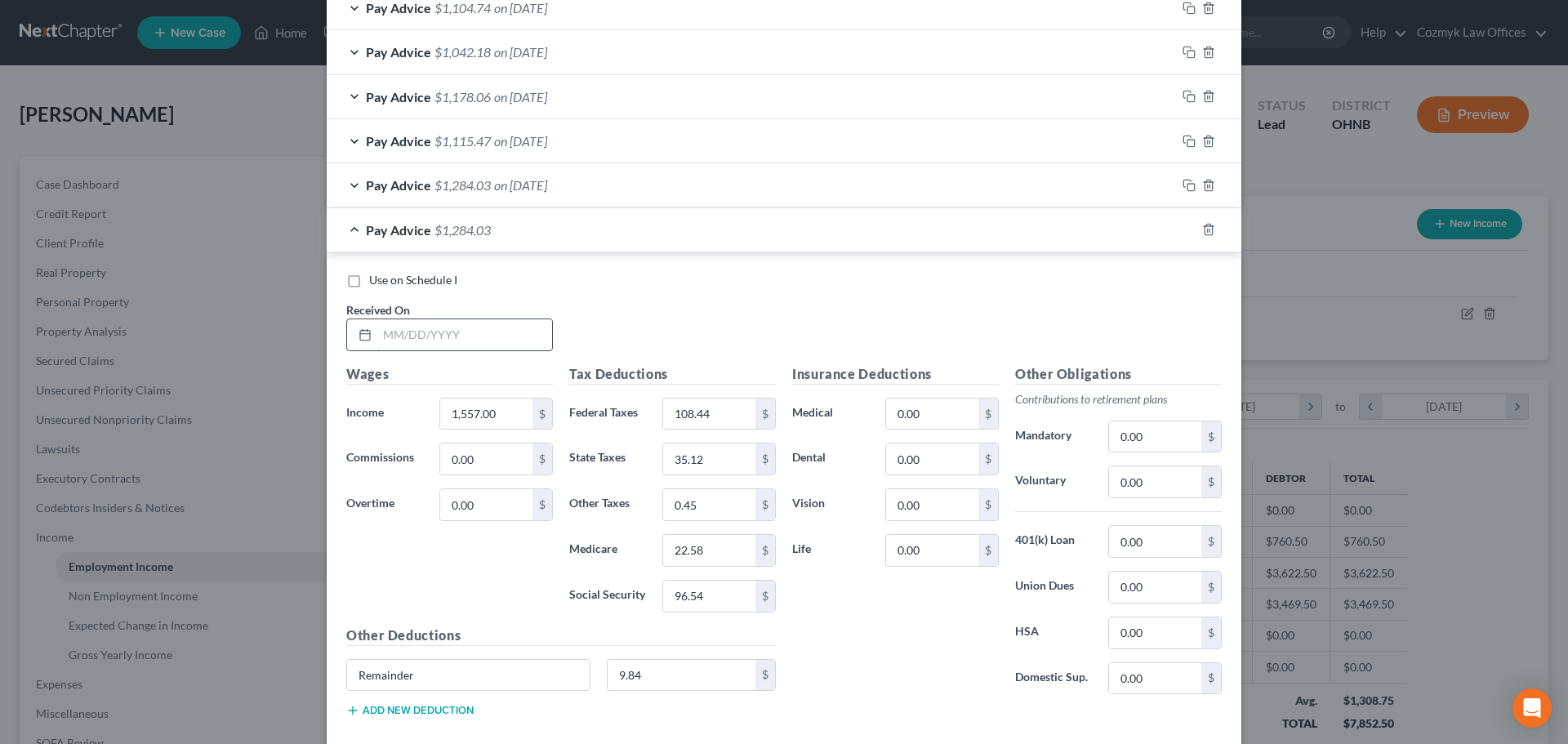
click at [416, 328] on input "text" at bounding box center [465, 335] width 174 height 31
type input "[DATE]"
type input "1,588.50"
type input "112.22"
type input "36.06"
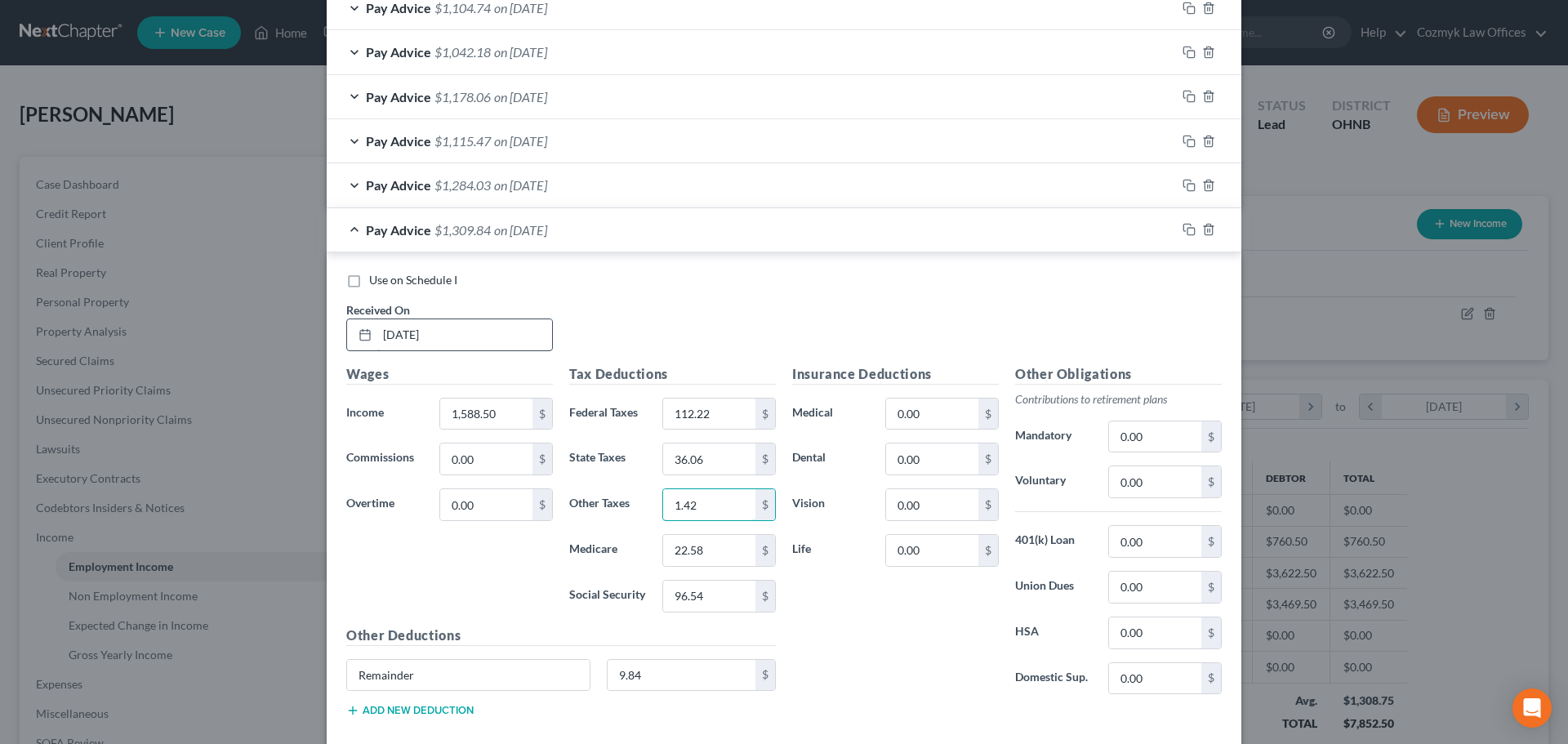
type input "1.42"
type input "23.03"
type input "98.48"
type input "12.09"
click at [1120, 242] on div "Pay Advice $1,305.20 on [DATE]" at bounding box center [751, 230] width 849 height 44
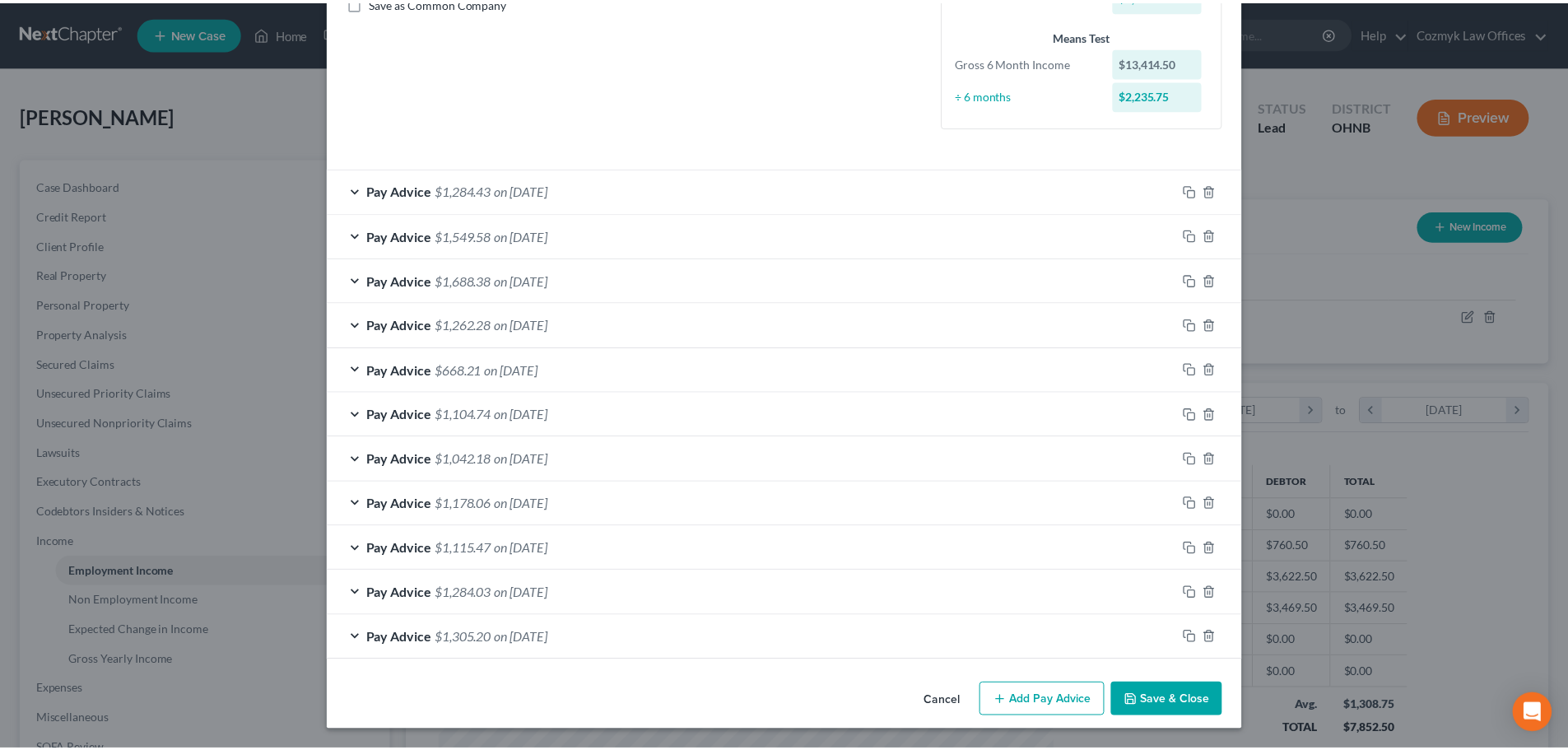
scroll to position [392, 0]
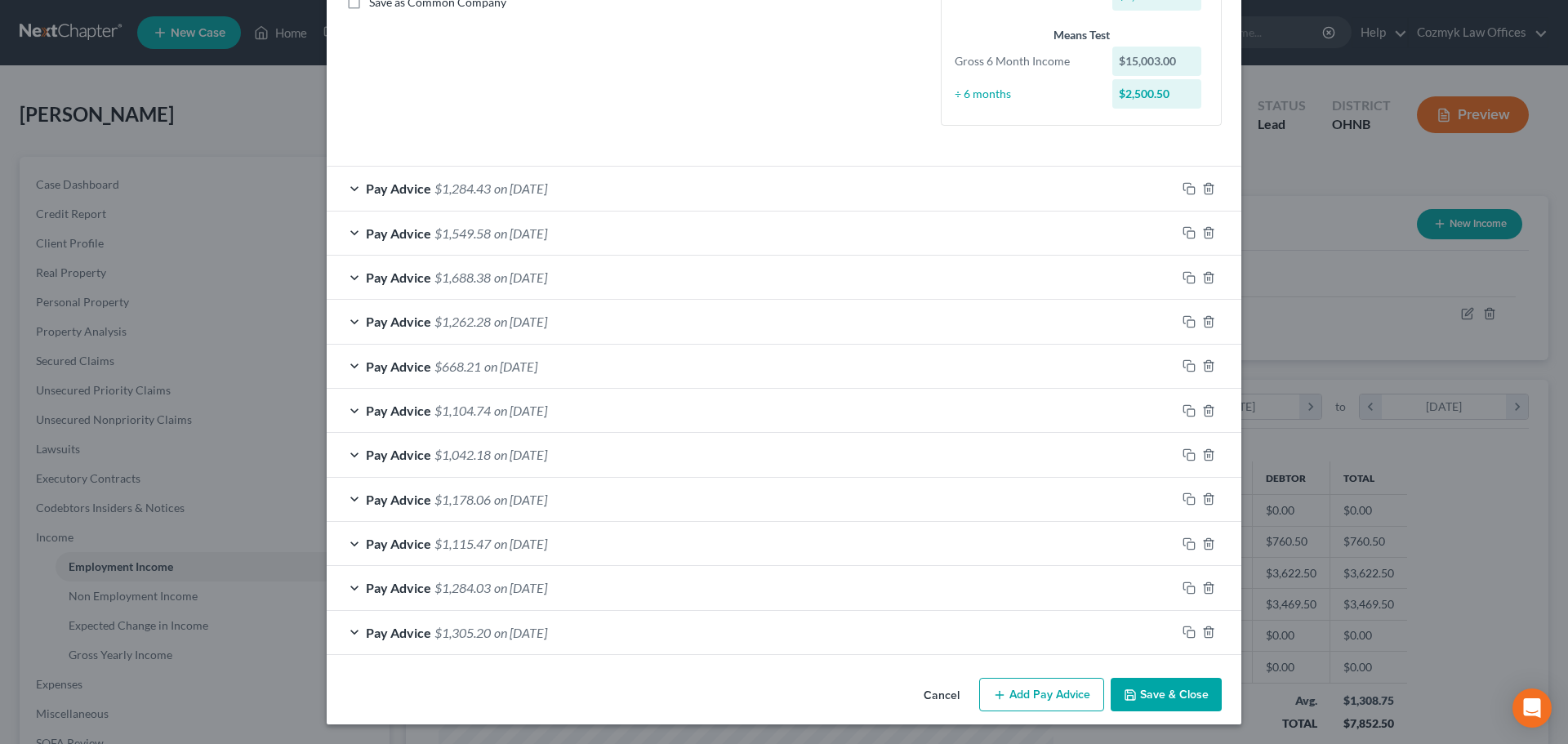
click at [1185, 688] on button "Save & Close" at bounding box center [1166, 695] width 111 height 34
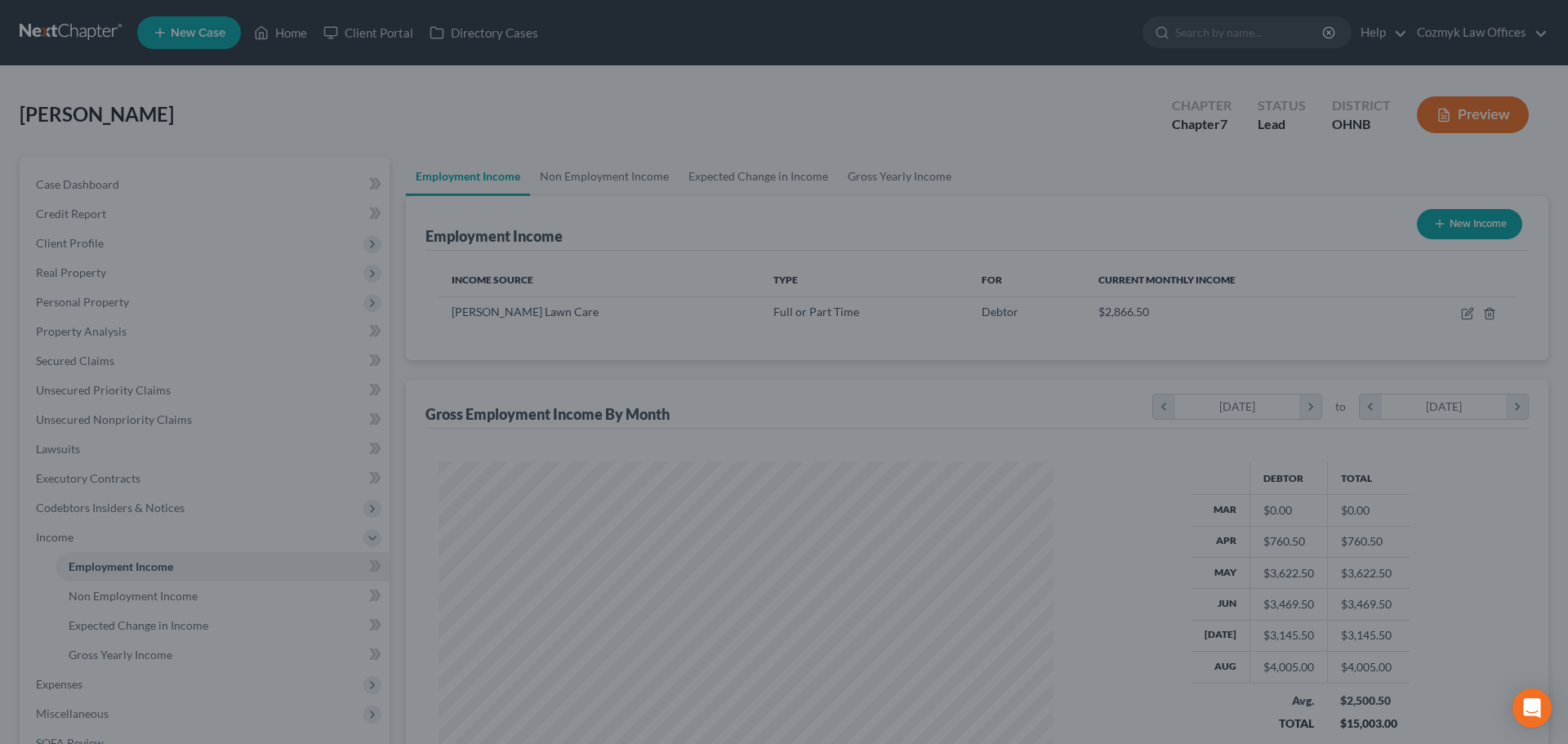
scroll to position [816494, 815945]
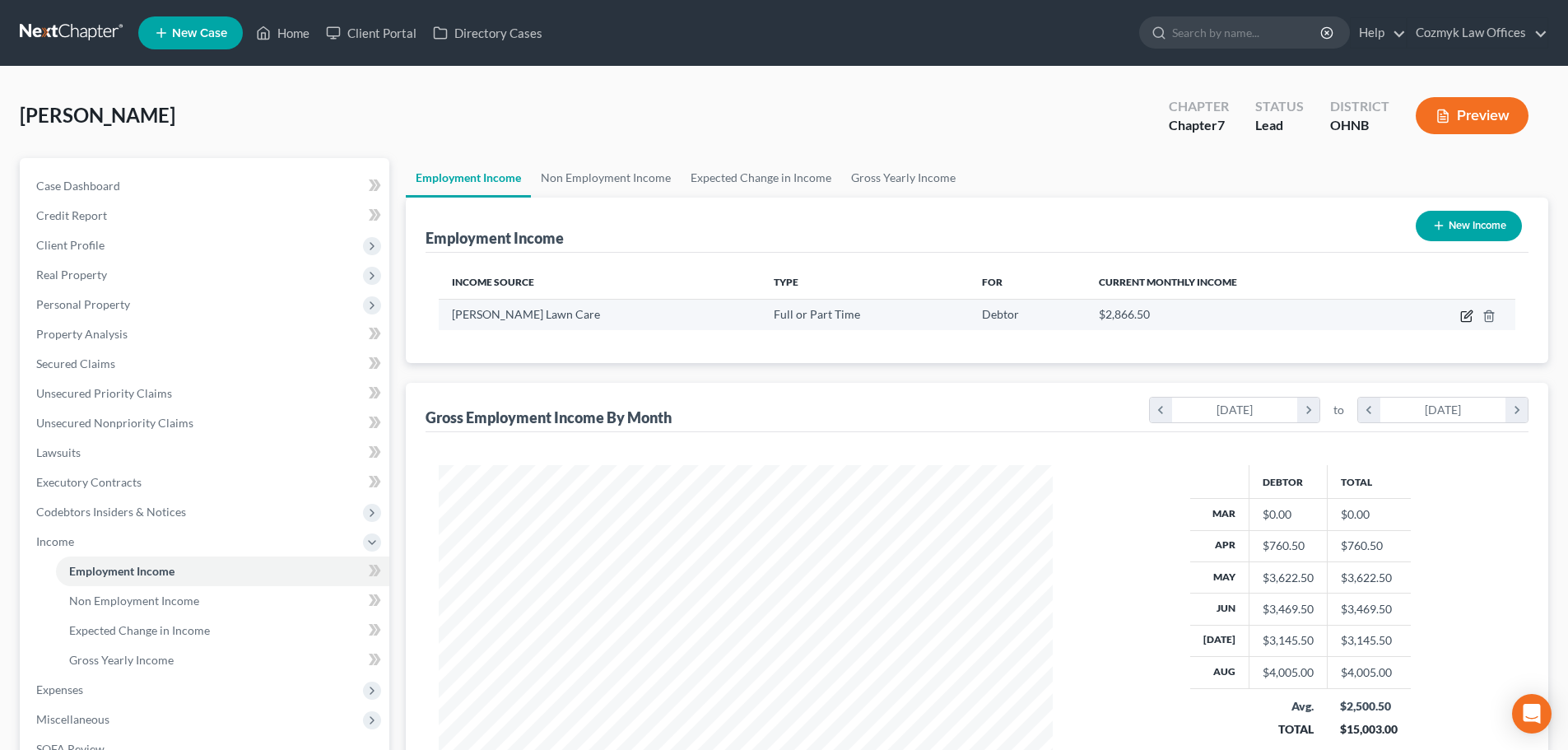
click at [1465, 314] on icon "button" at bounding box center [1466, 315] width 13 height 13
select select "0"
select select "36"
select select "2"
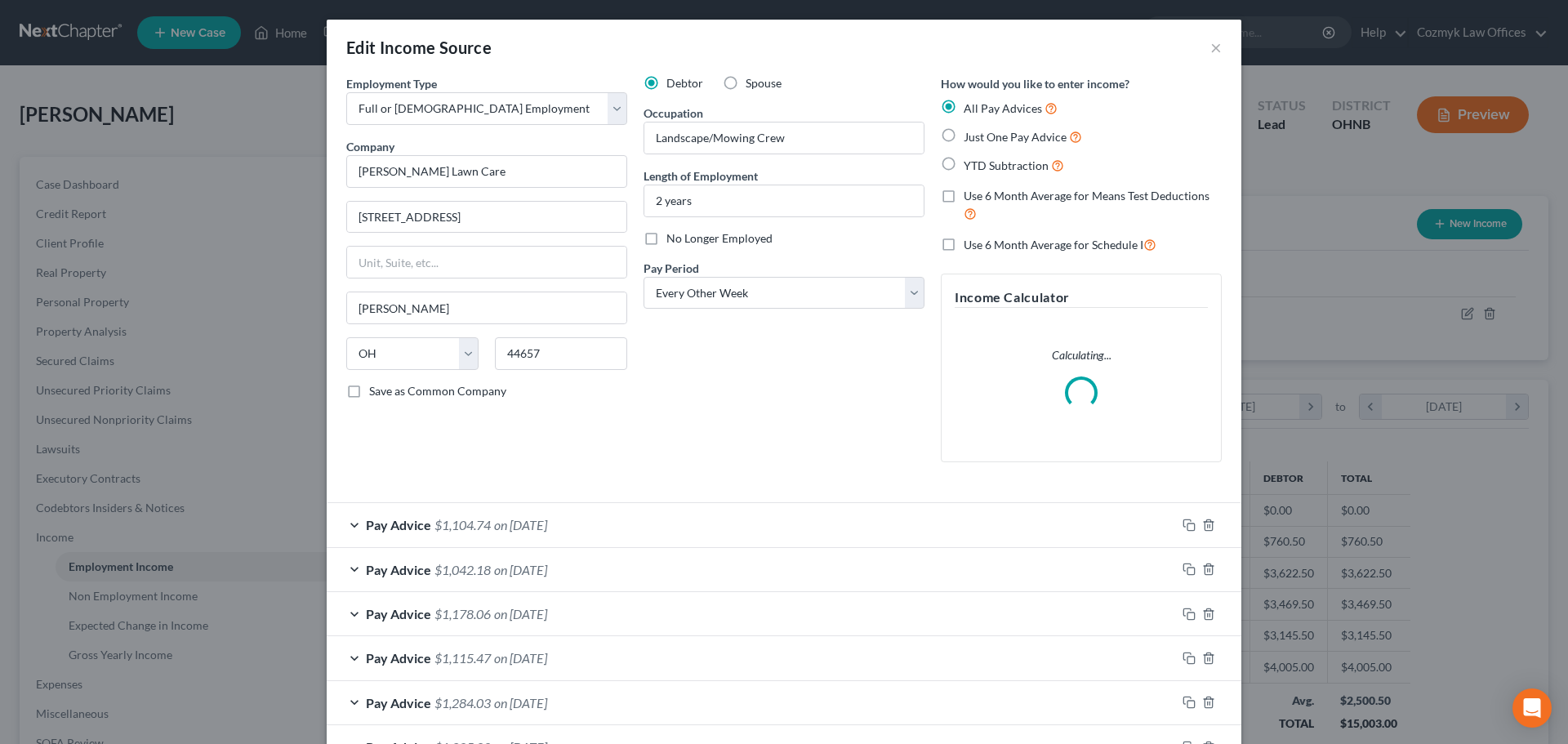
scroll to position [307, 648]
click at [785, 347] on div "Debtor Spouse Occupation Landscape/Mowing Crew Length of Employment 2 years No …" at bounding box center [784, 275] width 297 height 400
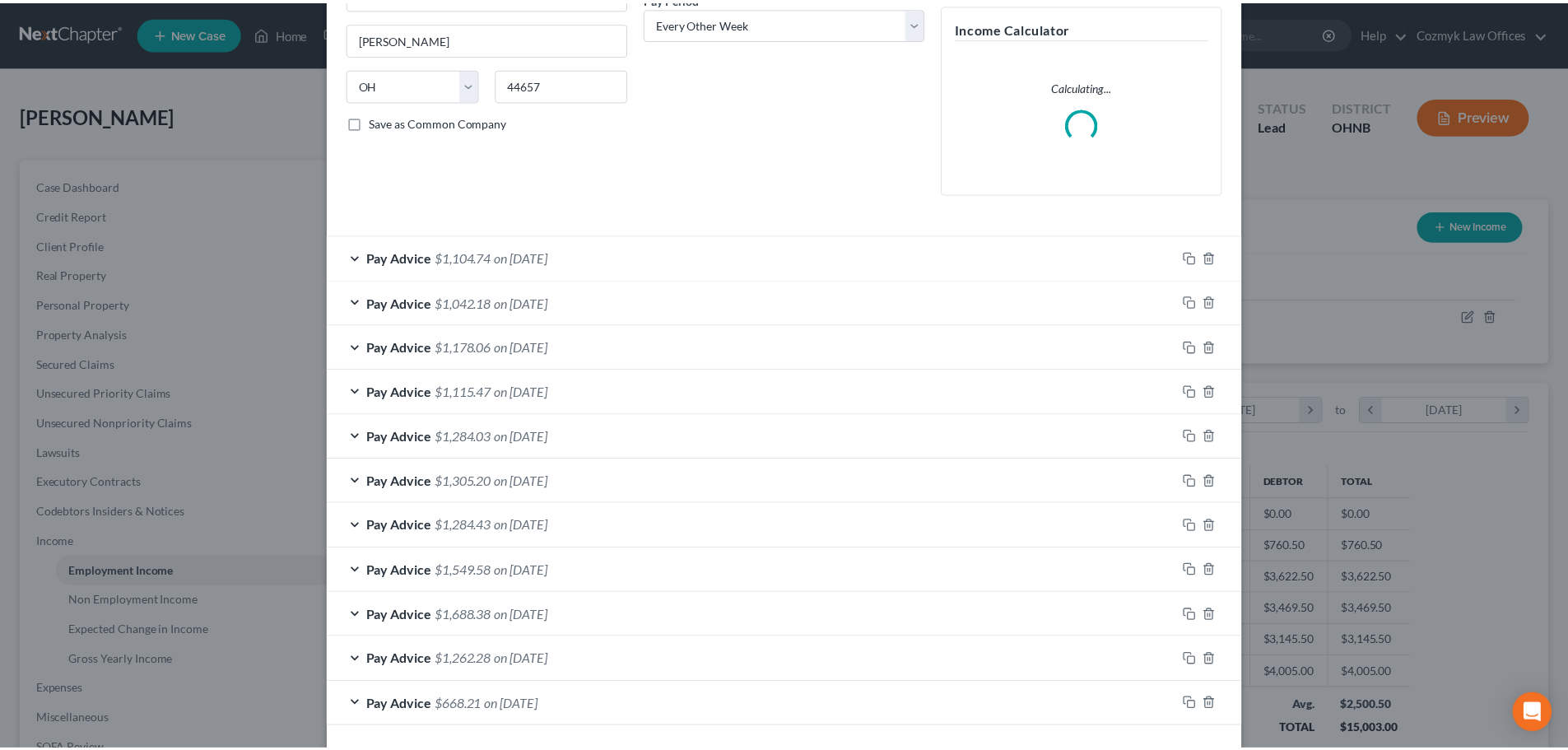
scroll to position [339, 0]
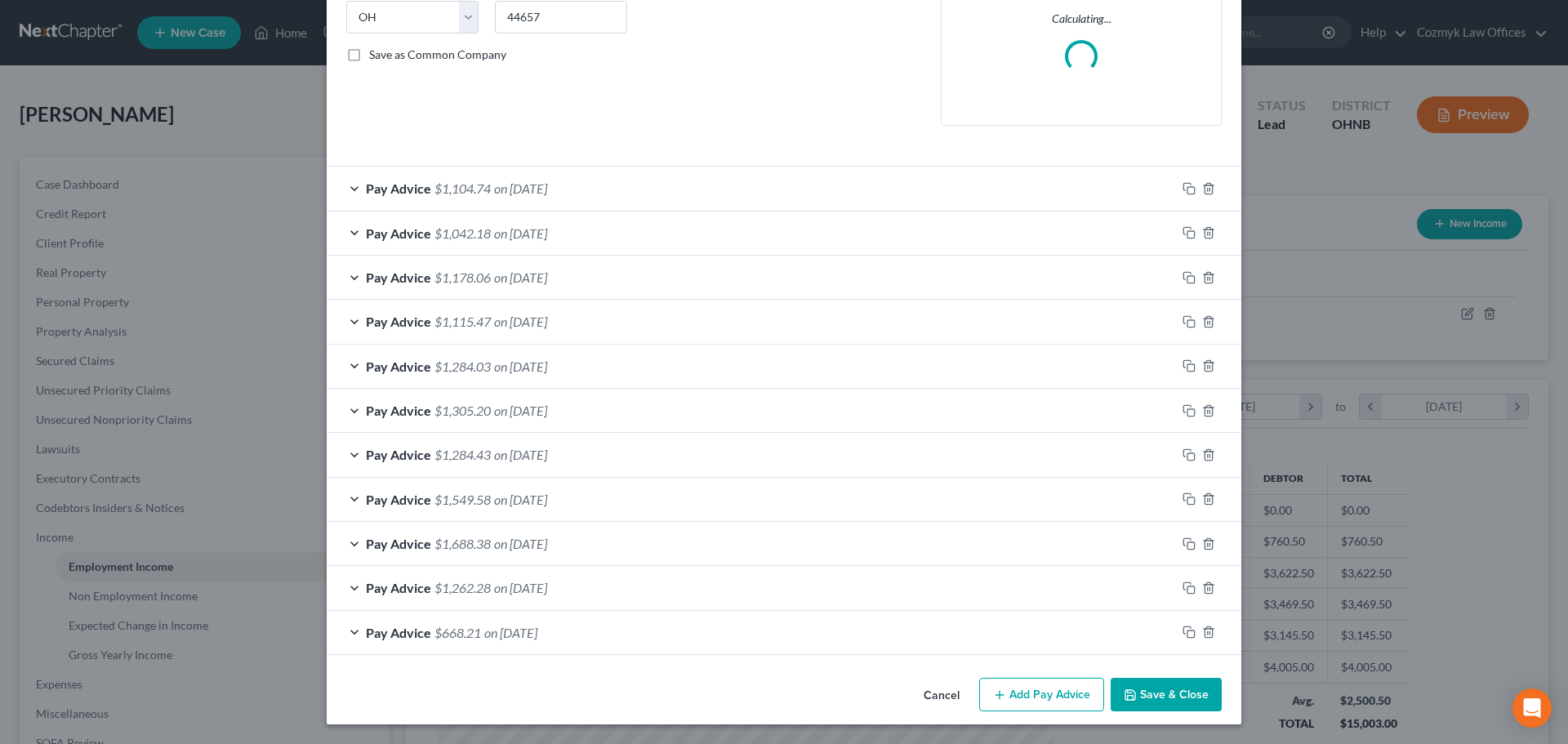
click at [948, 696] on button "Cancel" at bounding box center [941, 696] width 62 height 33
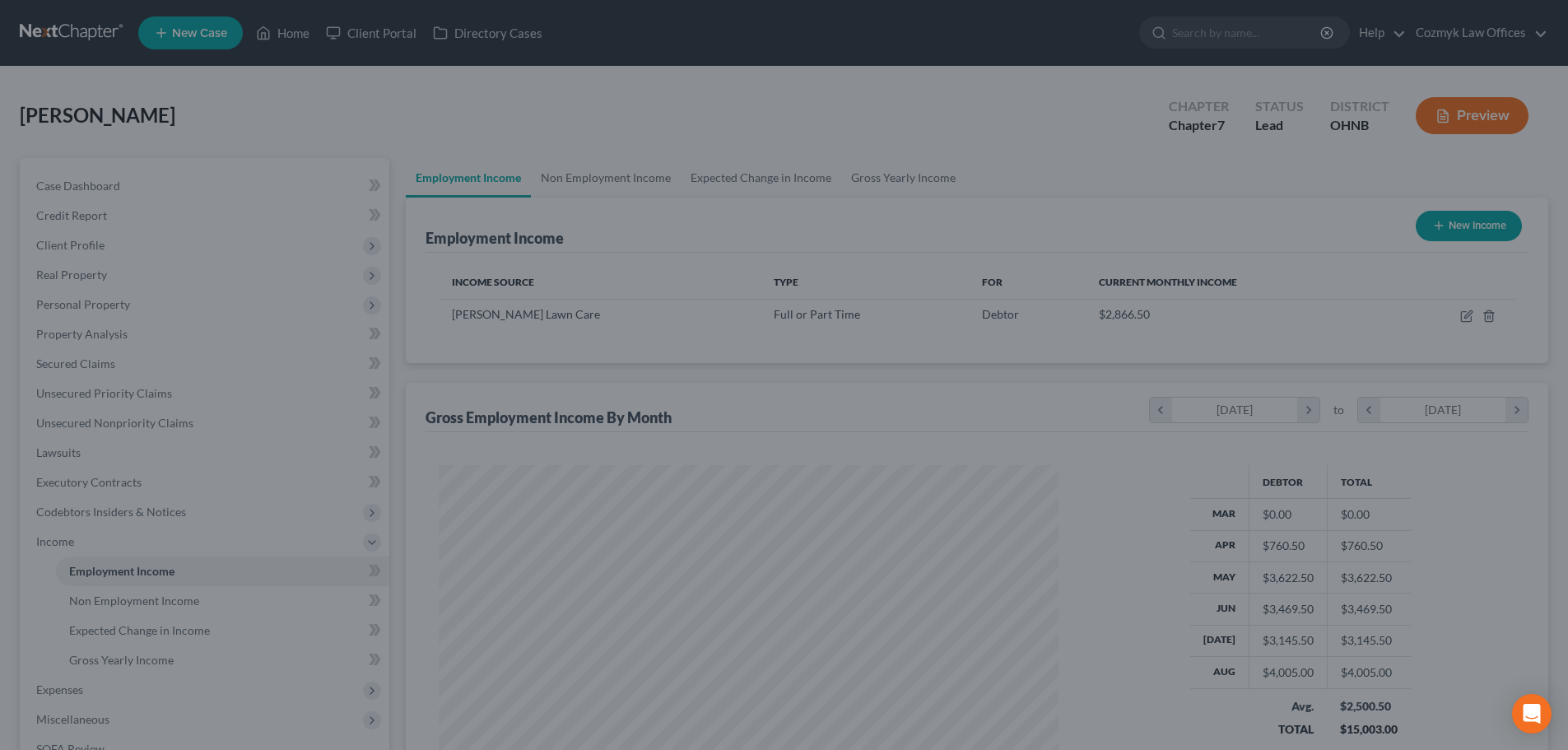
scroll to position [823078, 822550]
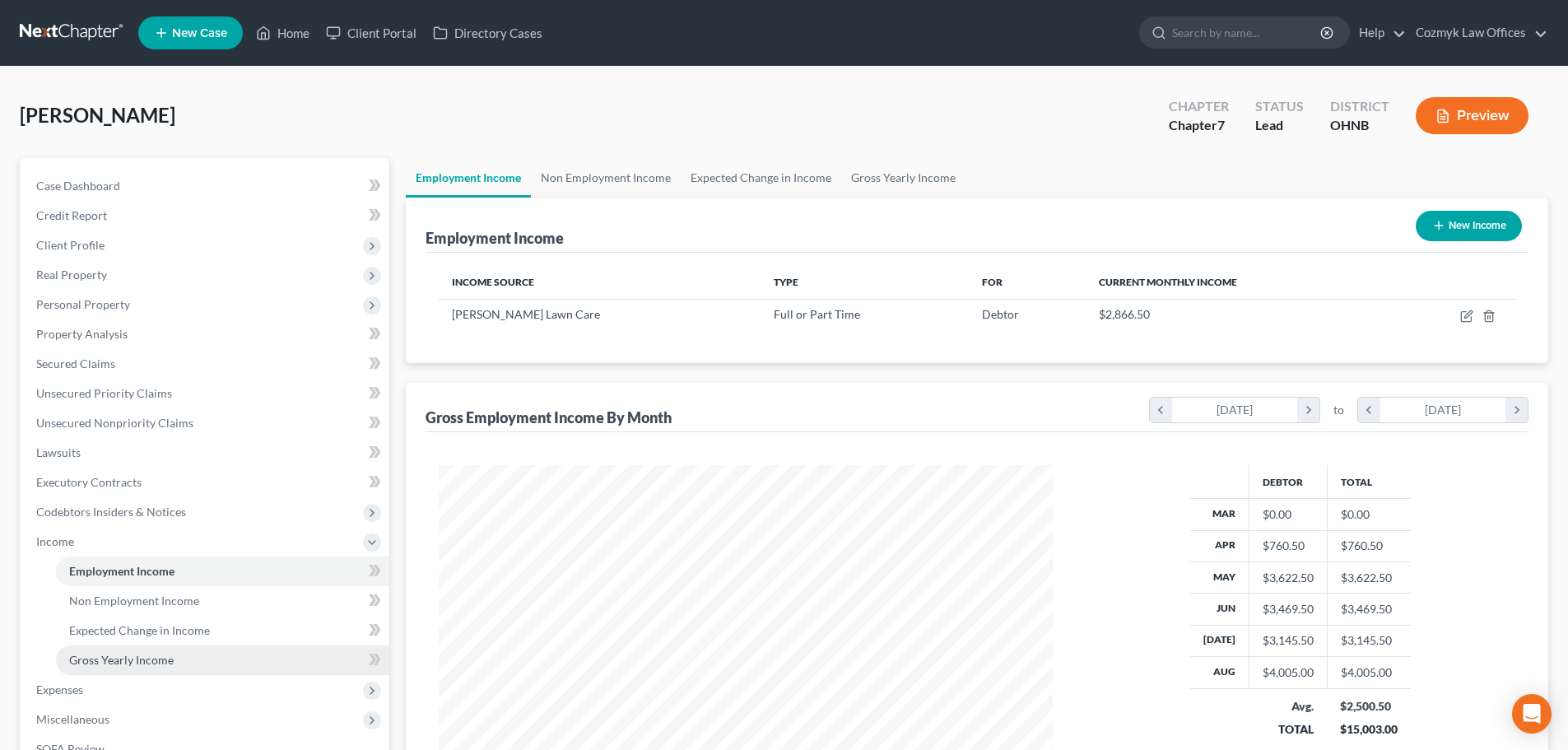
click at [189, 661] on link "Gross Yearly Income" at bounding box center [222, 660] width 333 height 29
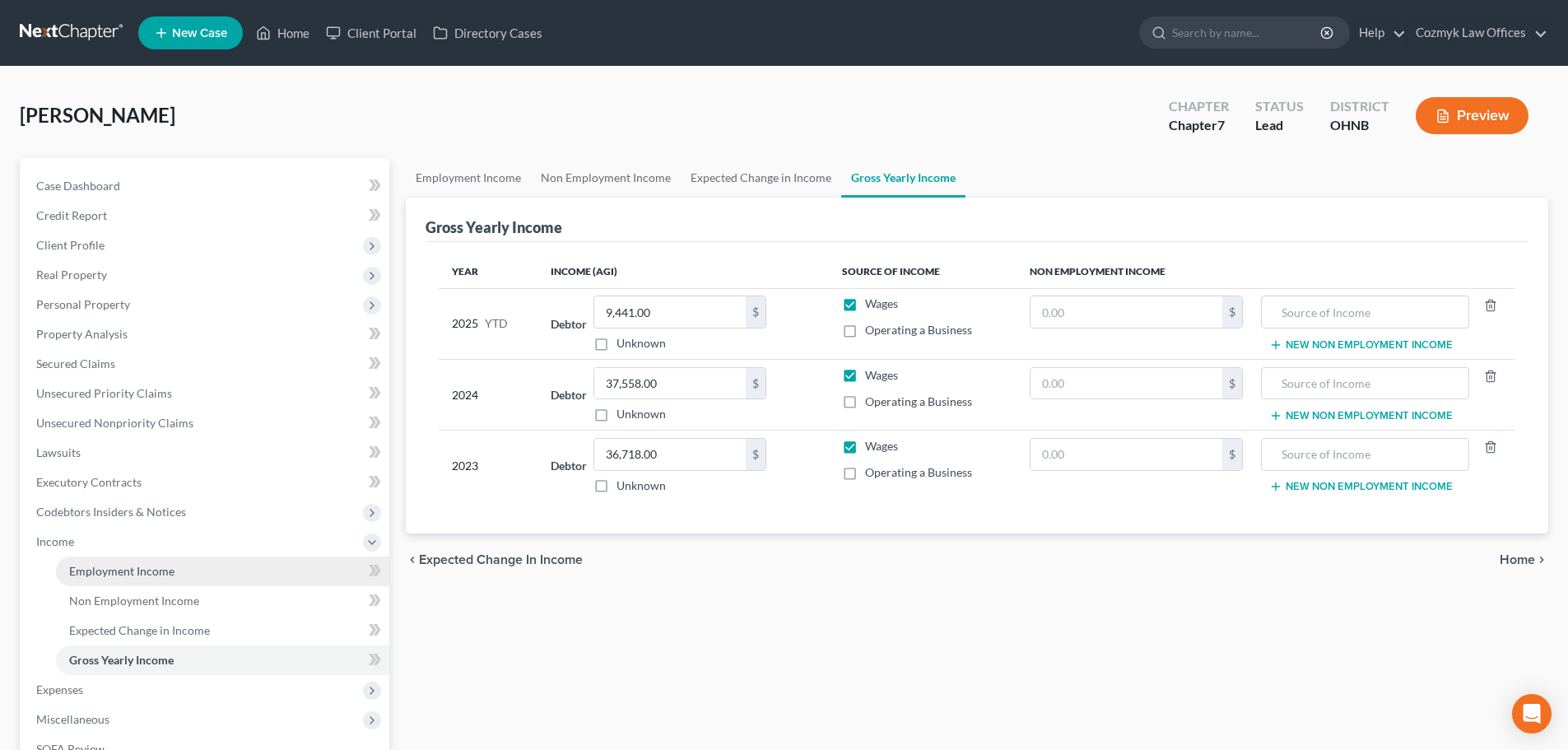
drag, startPoint x: 127, startPoint y: 575, endPoint x: 137, endPoint y: 576, distance: 10.0
click at [127, 575] on span "Employment Income" at bounding box center [122, 571] width 105 height 14
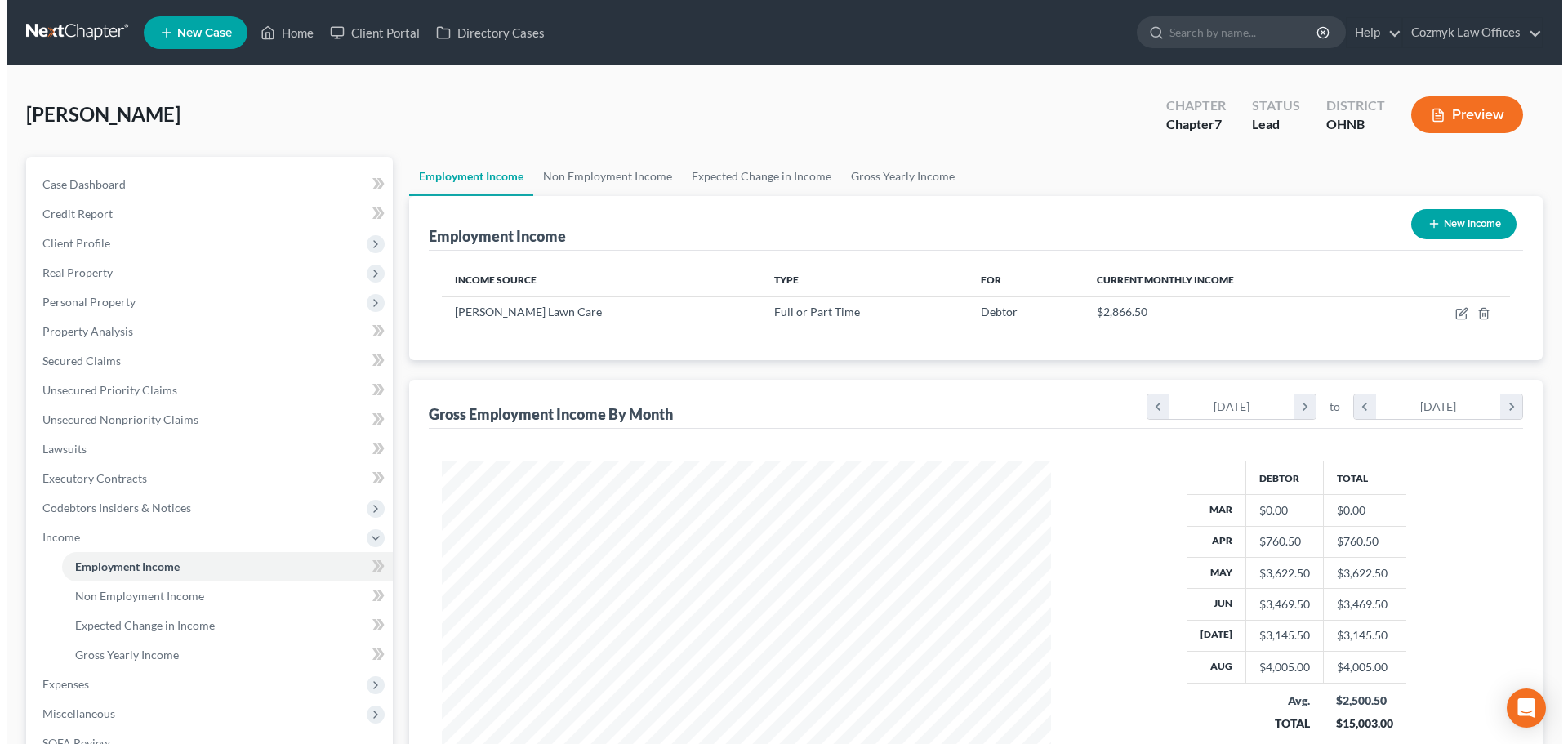
scroll to position [304, 642]
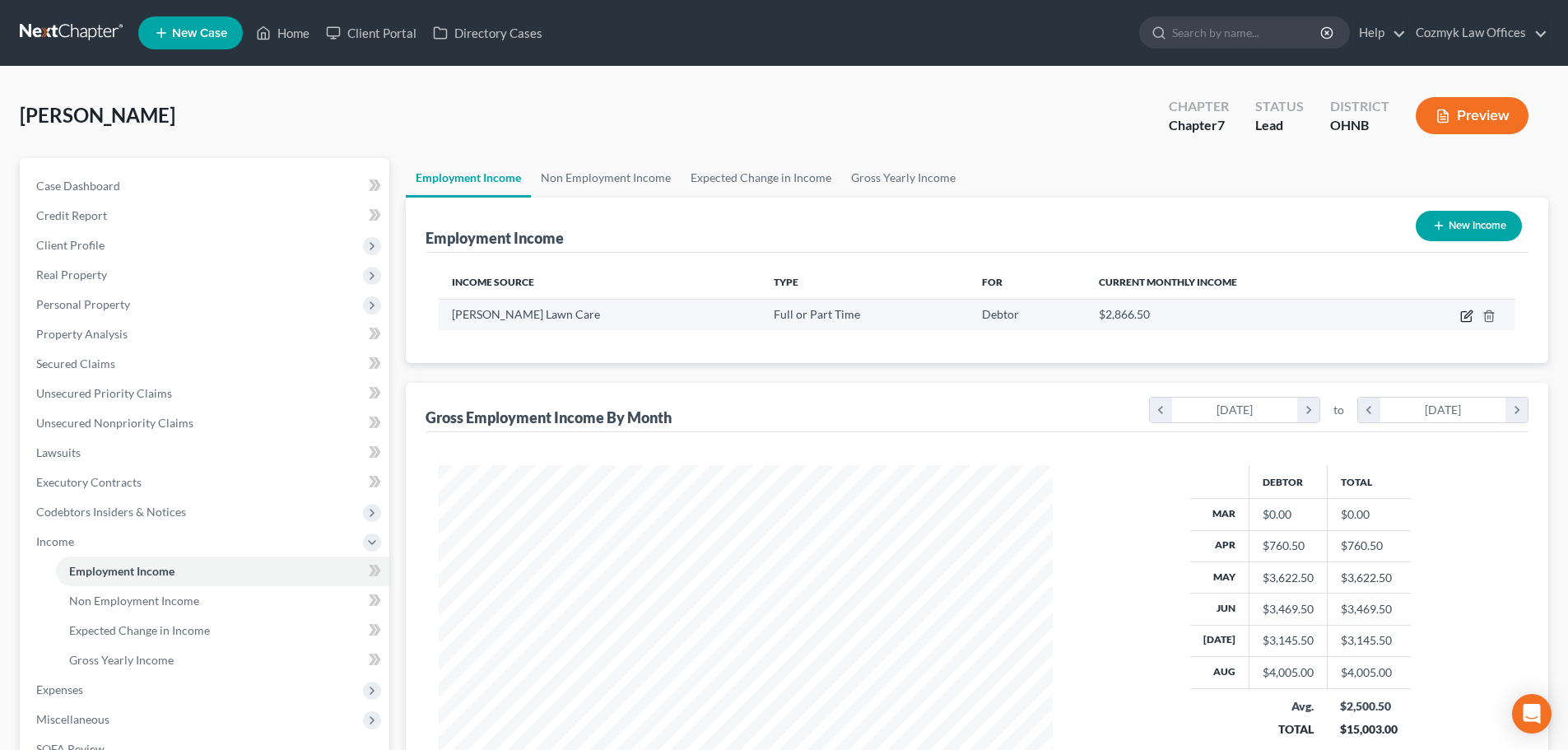
click at [1470, 317] on icon "button" at bounding box center [1466, 315] width 13 height 13
select select "0"
select select "36"
select select "2"
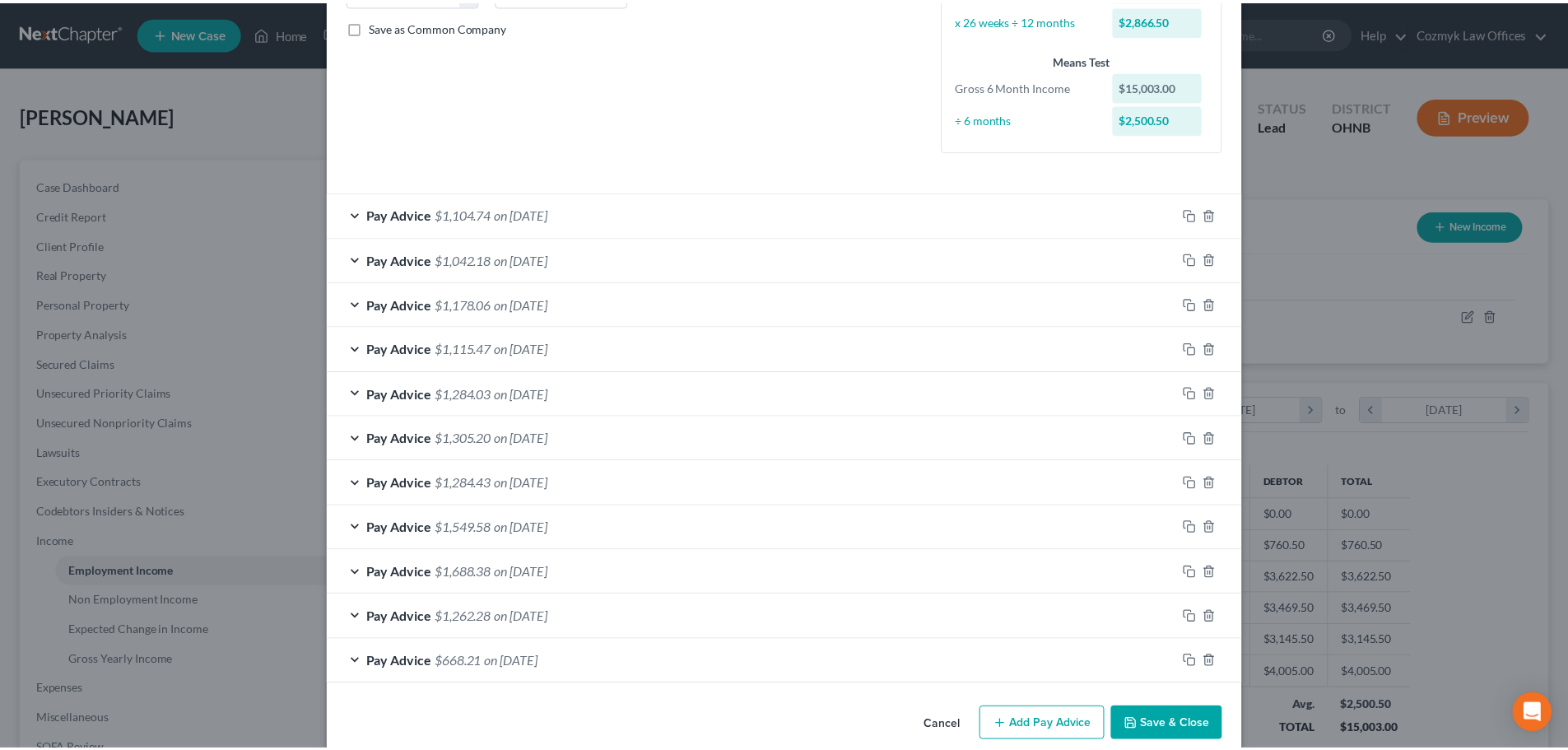
scroll to position [392, 0]
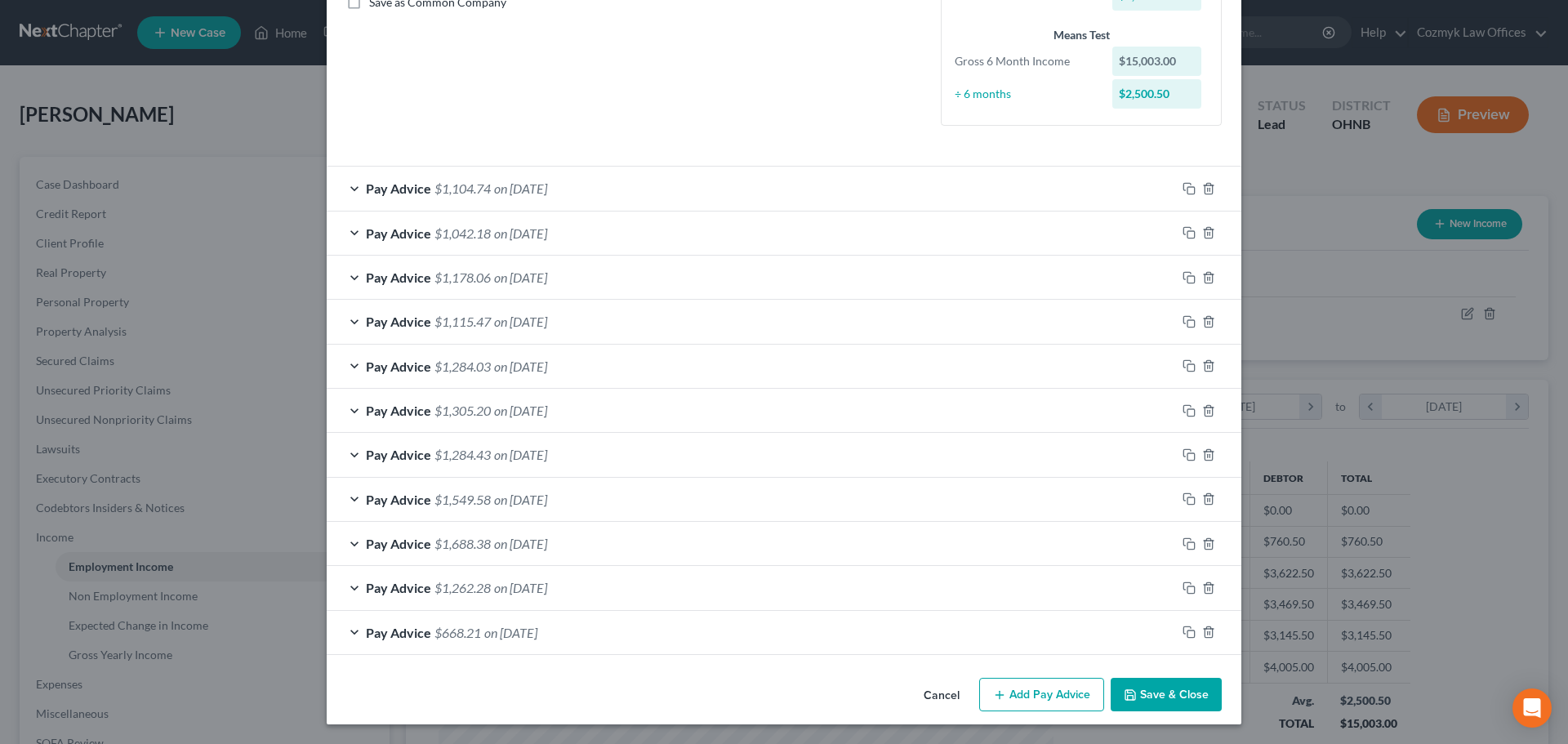
click at [945, 695] on button "Cancel" at bounding box center [941, 696] width 62 height 33
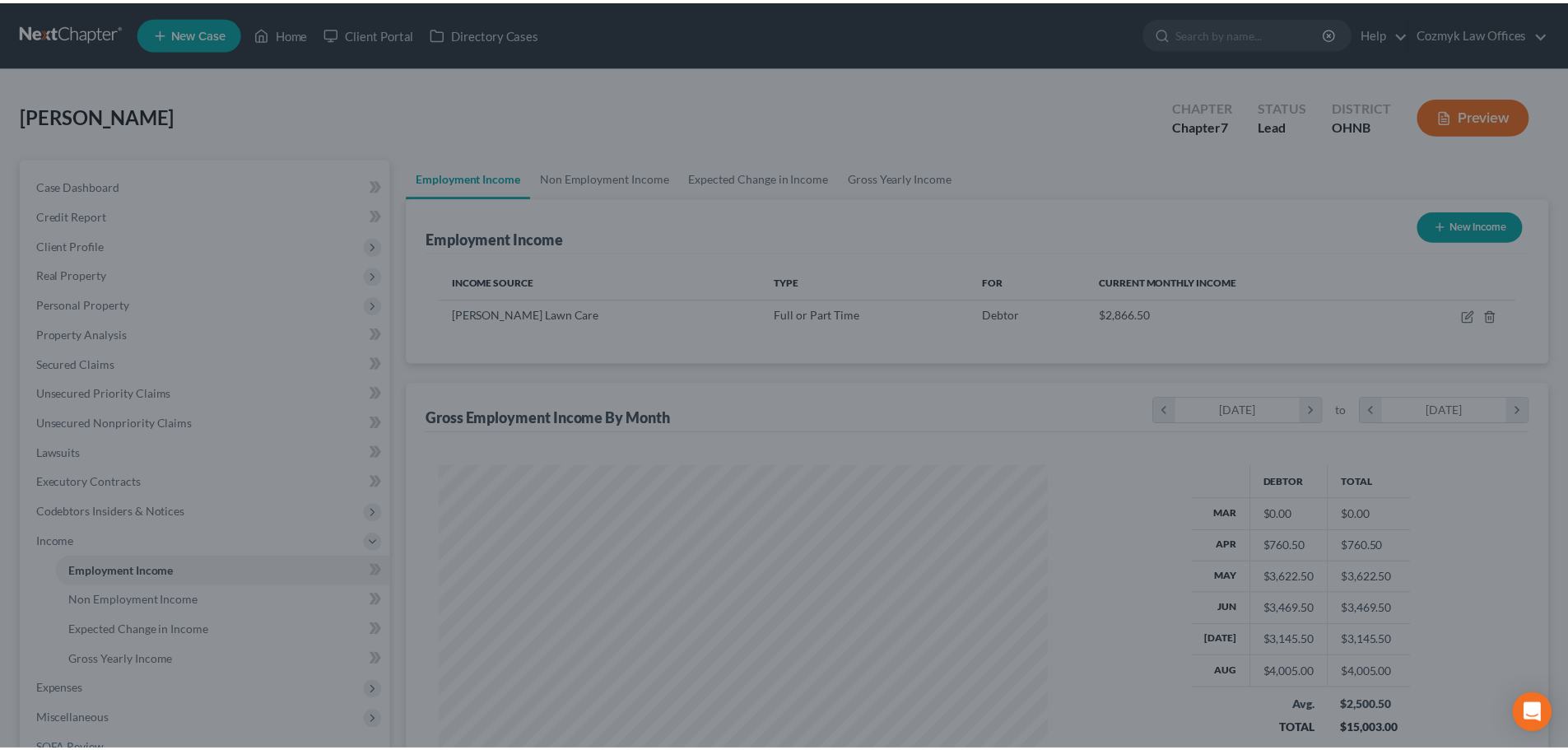
scroll to position [823078, 822550]
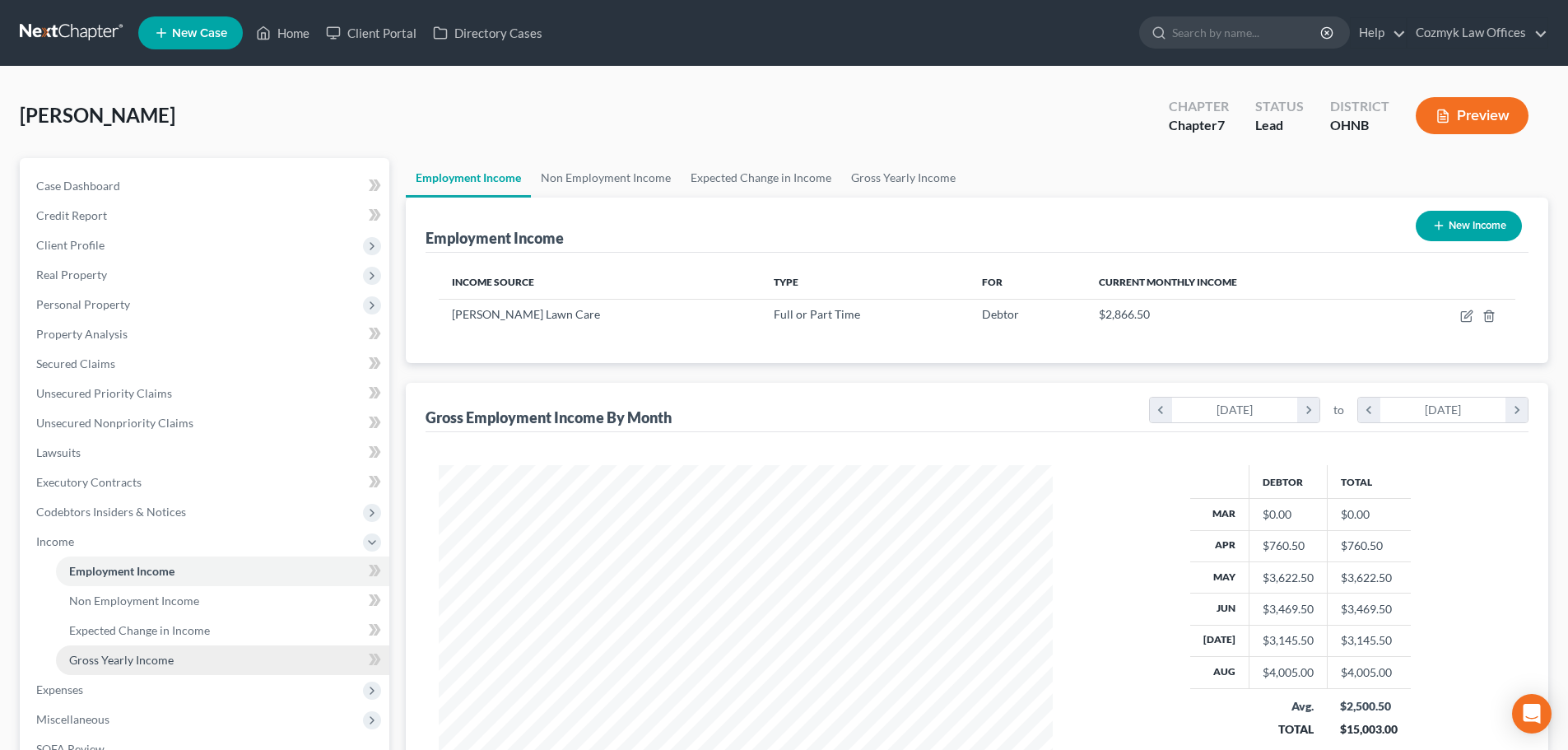
click at [234, 650] on link "Gross Yearly Income" at bounding box center [222, 660] width 333 height 29
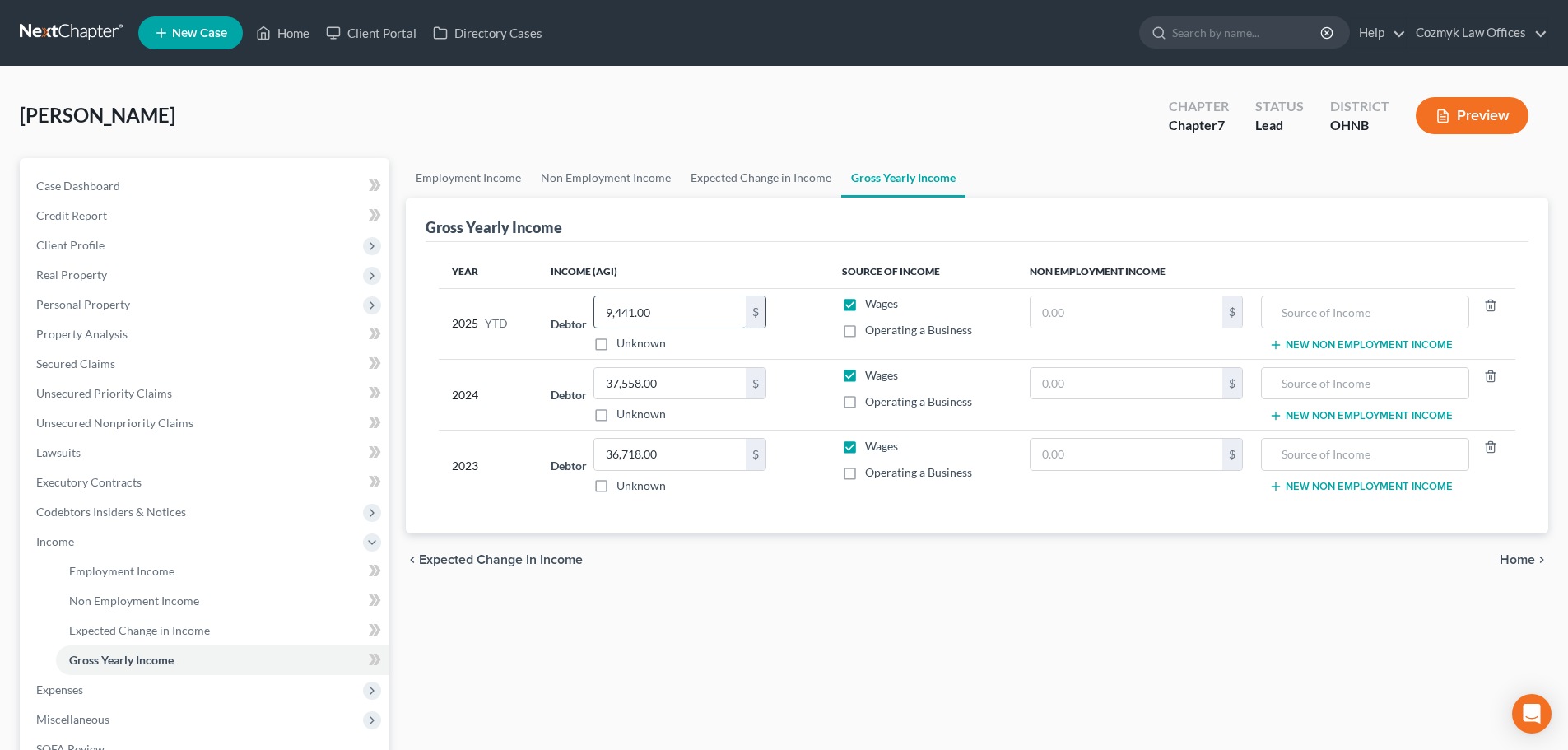
click at [654, 303] on input "9,441.00" at bounding box center [670, 312] width 151 height 31
type input "16,326.00"
click at [70, 701] on span "Expenses" at bounding box center [206, 689] width 366 height 29
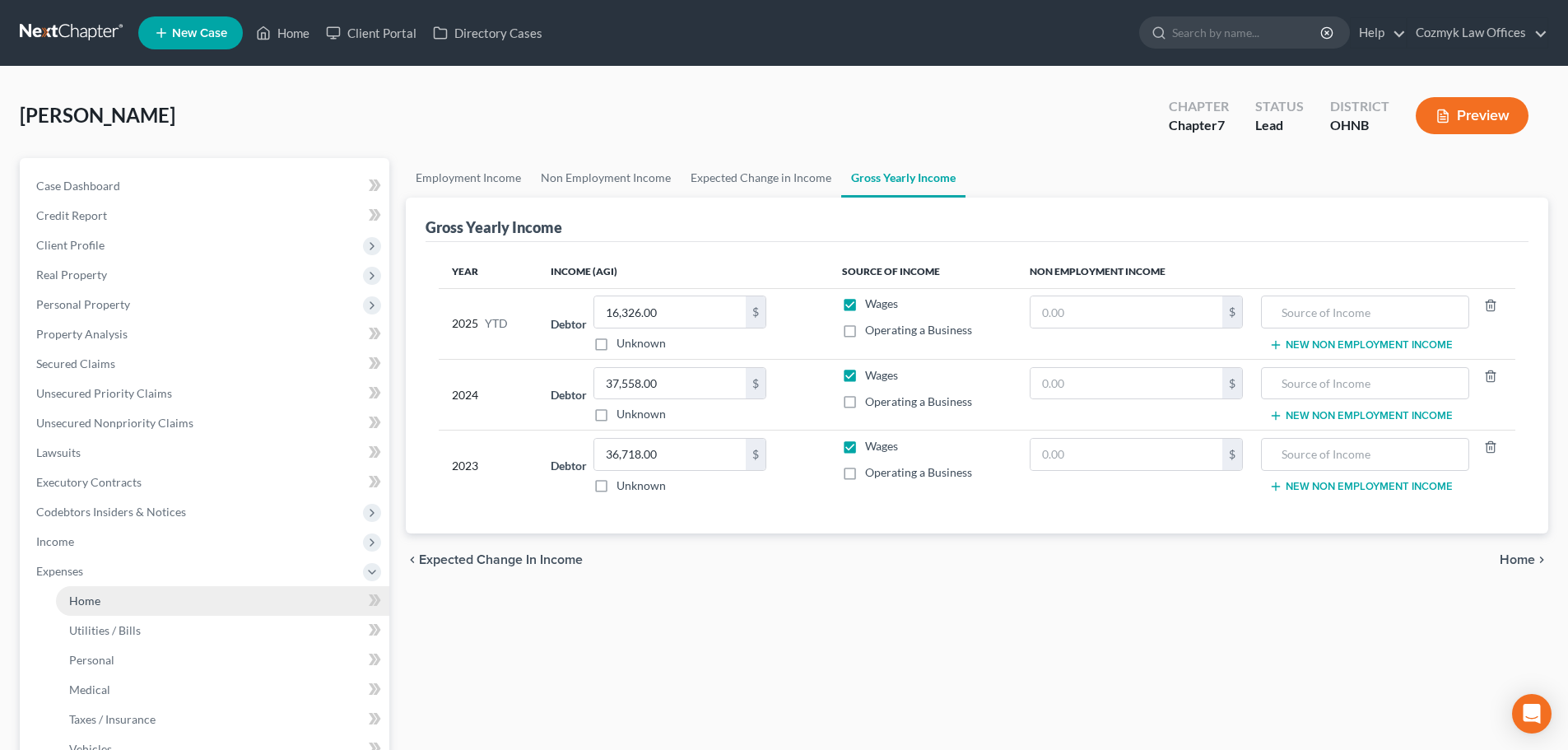
click at [75, 607] on link "Home" at bounding box center [222, 601] width 333 height 29
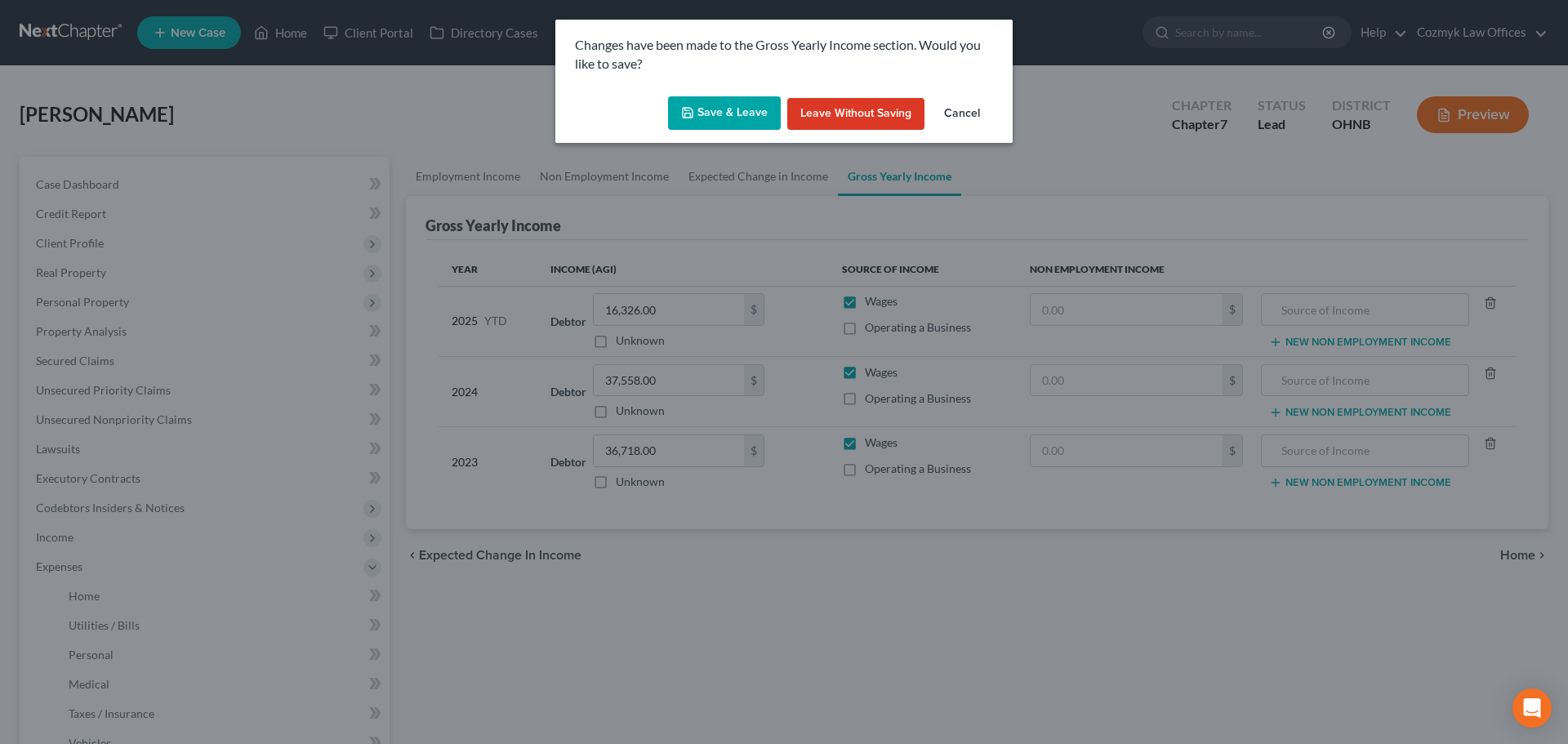
click at [733, 99] on button "Save & Leave" at bounding box center [724, 112] width 112 height 34
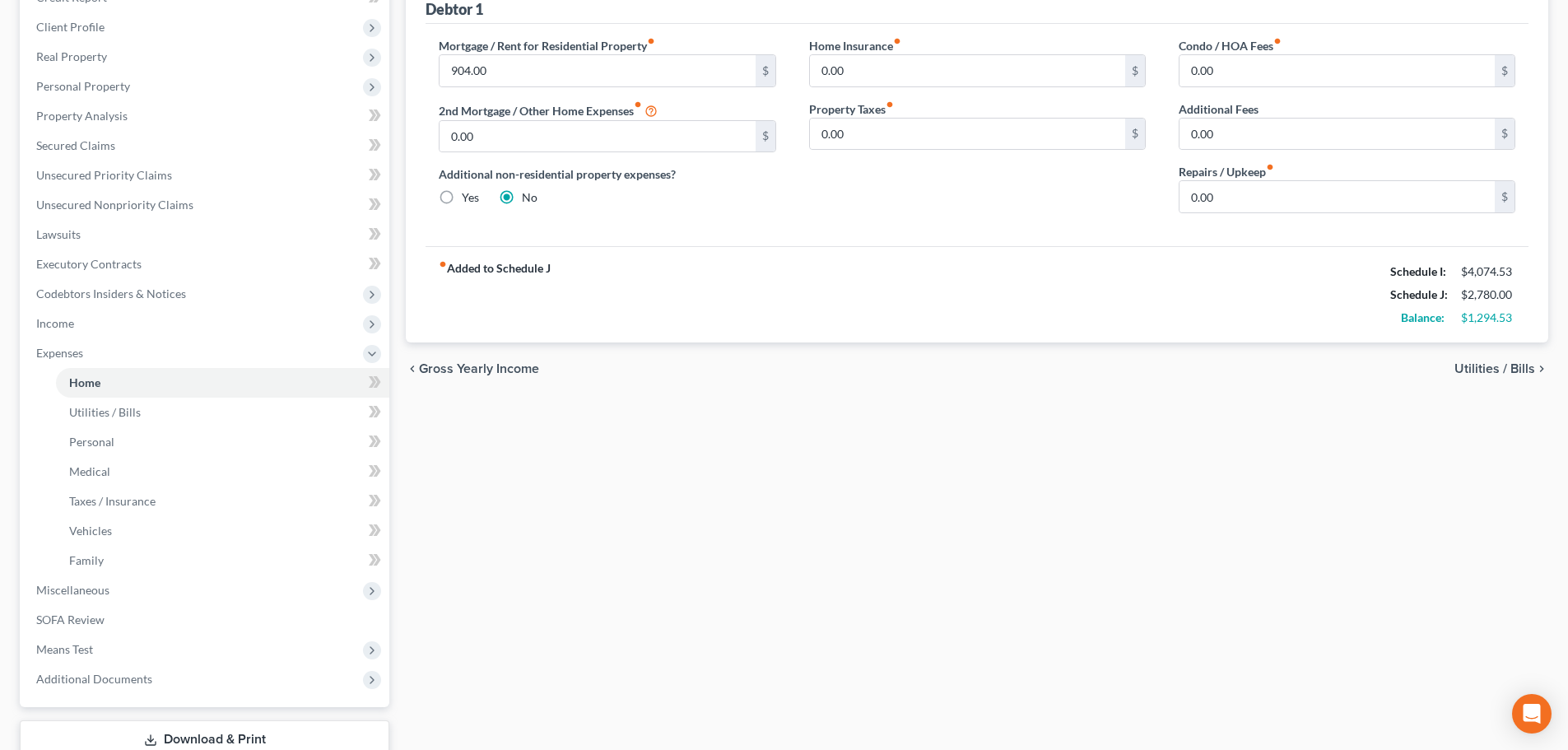
scroll to position [247, 0]
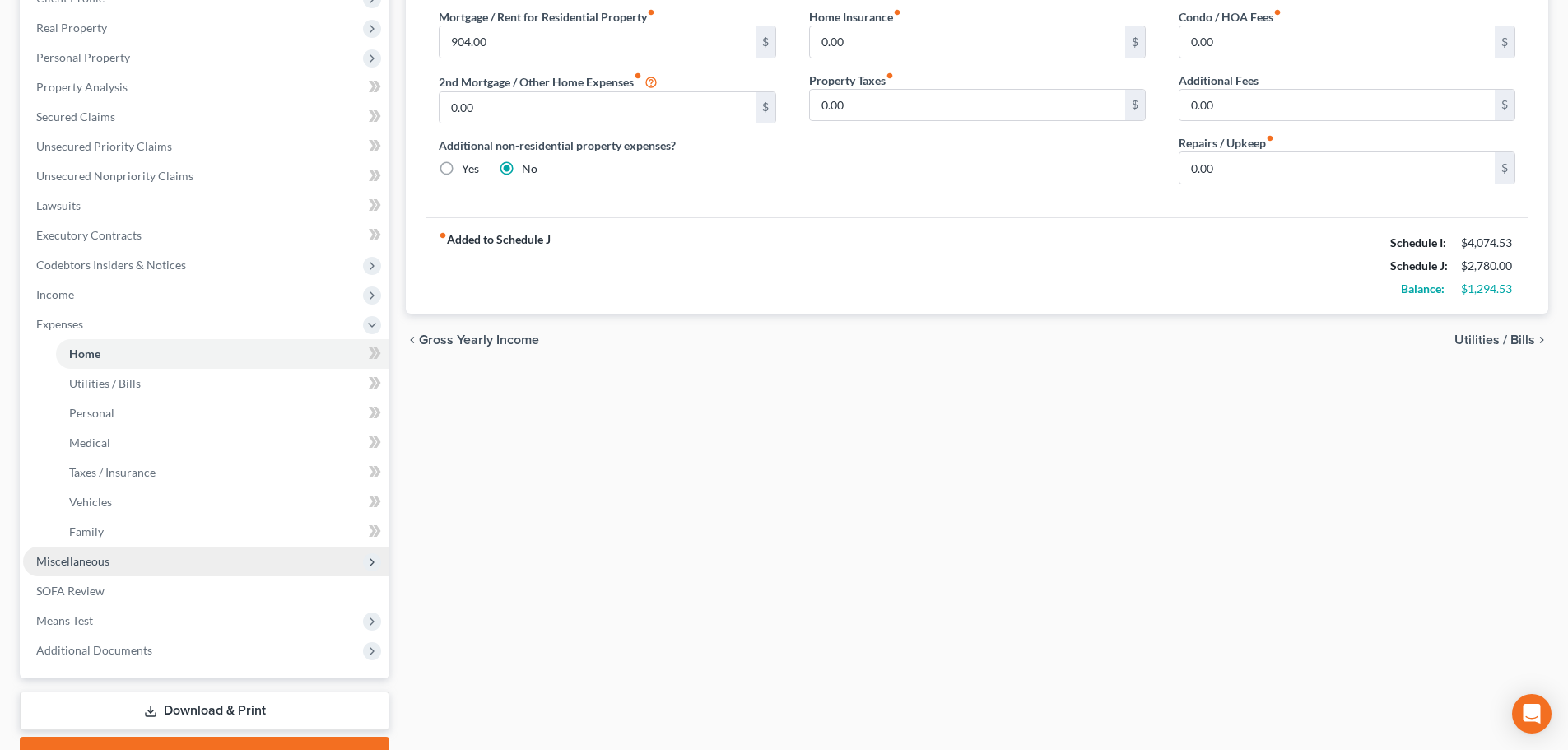
click at [129, 548] on span "Miscellaneous" at bounding box center [206, 562] width 366 height 29
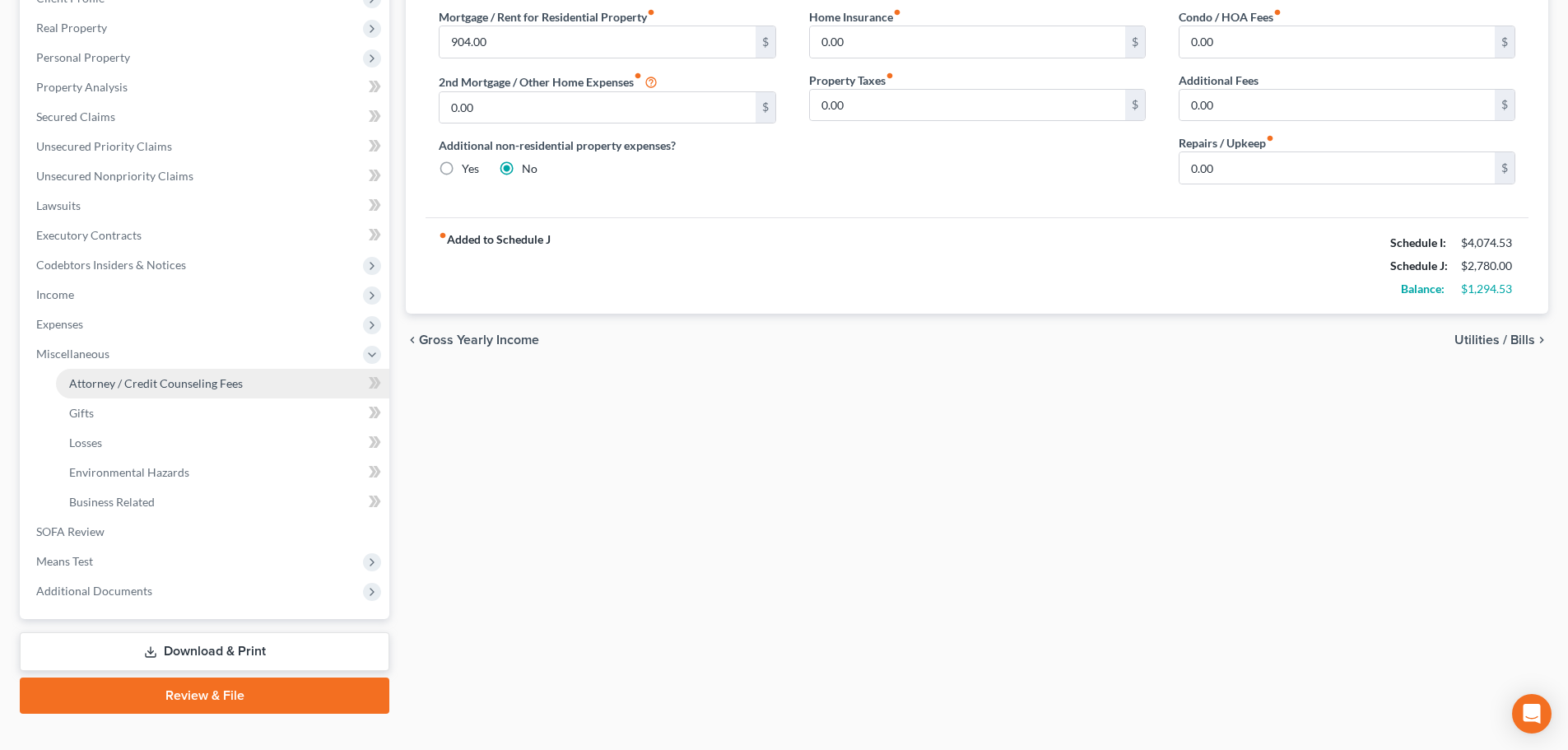
click at [151, 377] on span "Attorney / Credit Counseling Fees" at bounding box center [156, 383] width 174 height 14
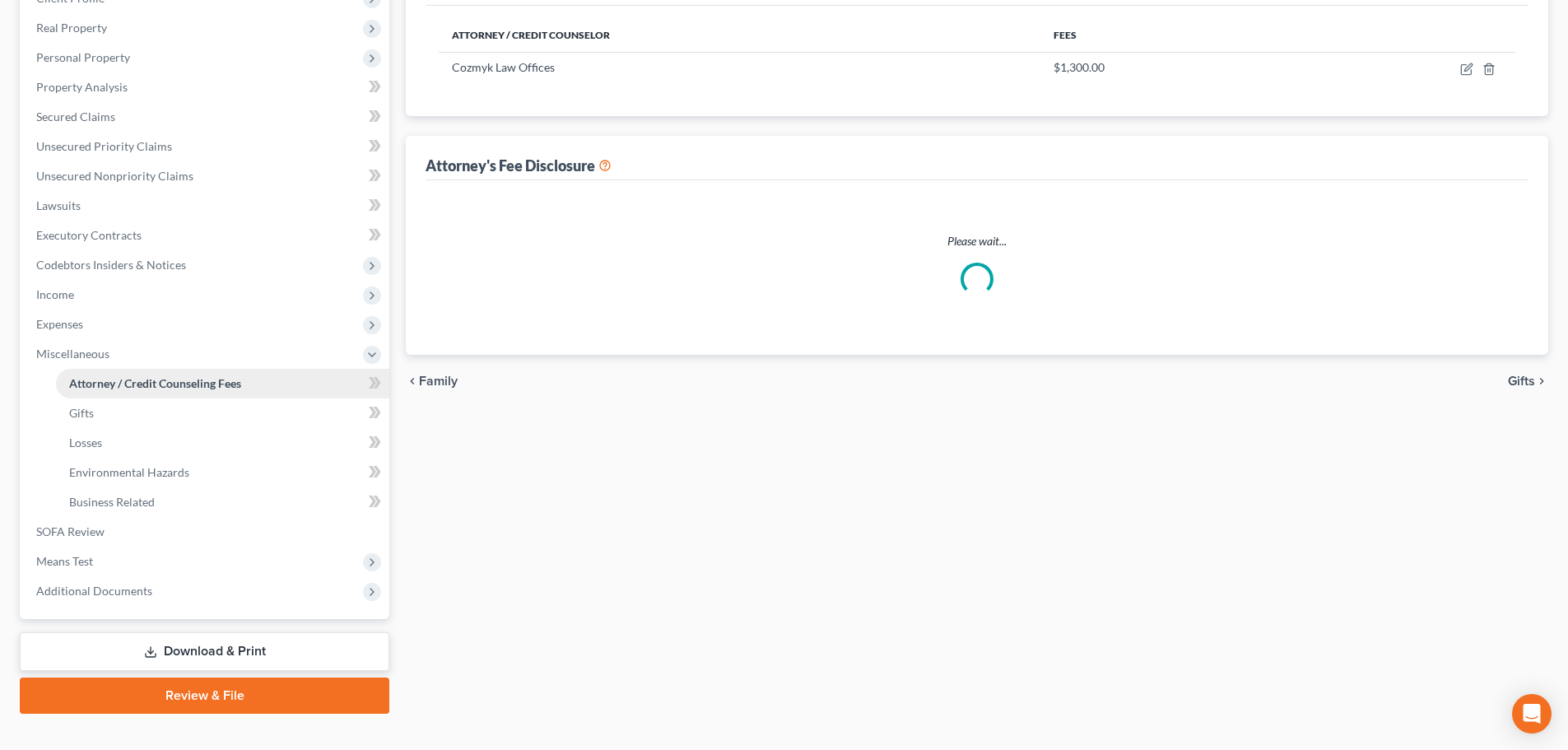
scroll to position [3, 0]
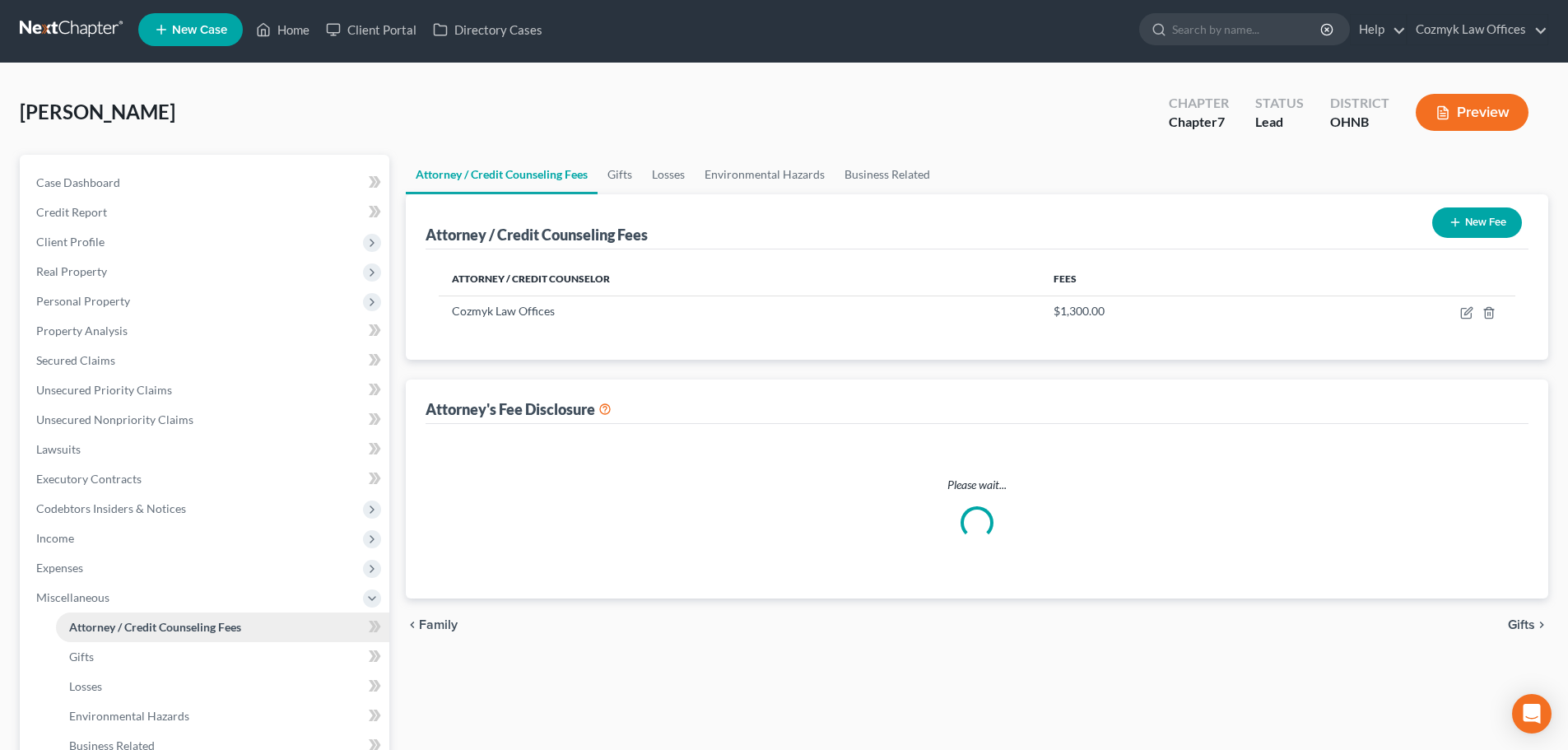
select select "1"
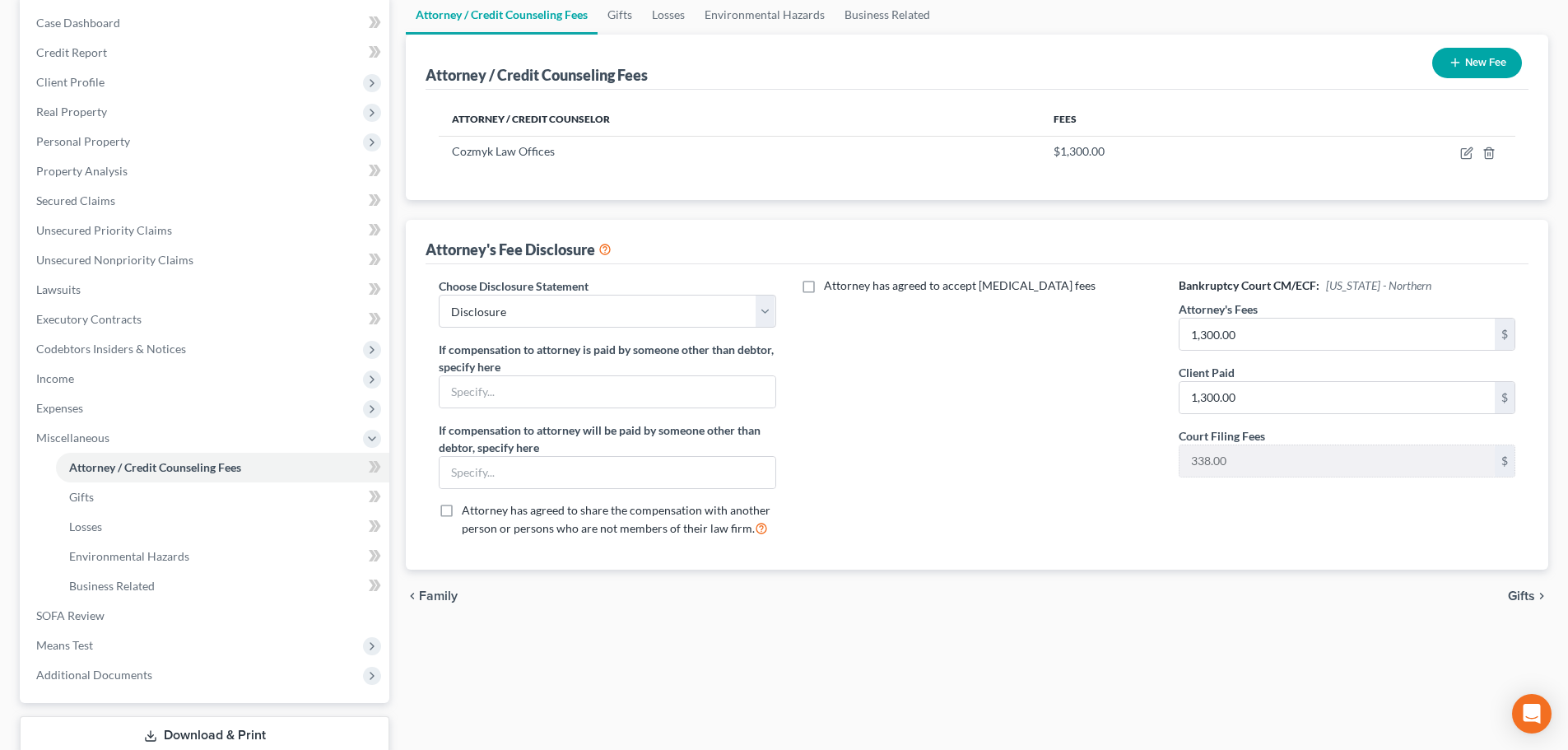
scroll to position [165, 0]
click at [104, 674] on span "Additional Documents" at bounding box center [94, 673] width 116 height 14
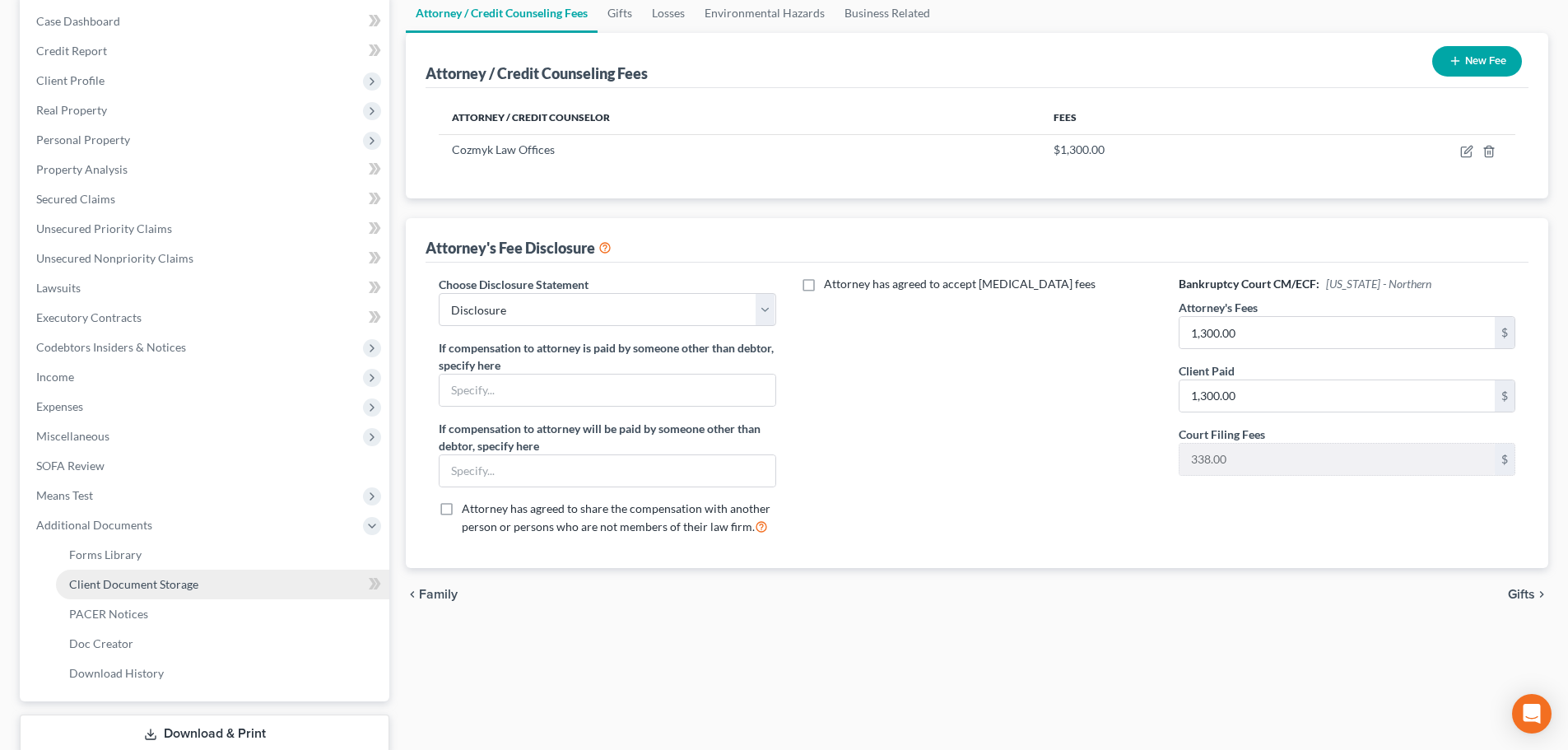
click at [123, 585] on span "Client Document Storage" at bounding box center [134, 584] width 129 height 14
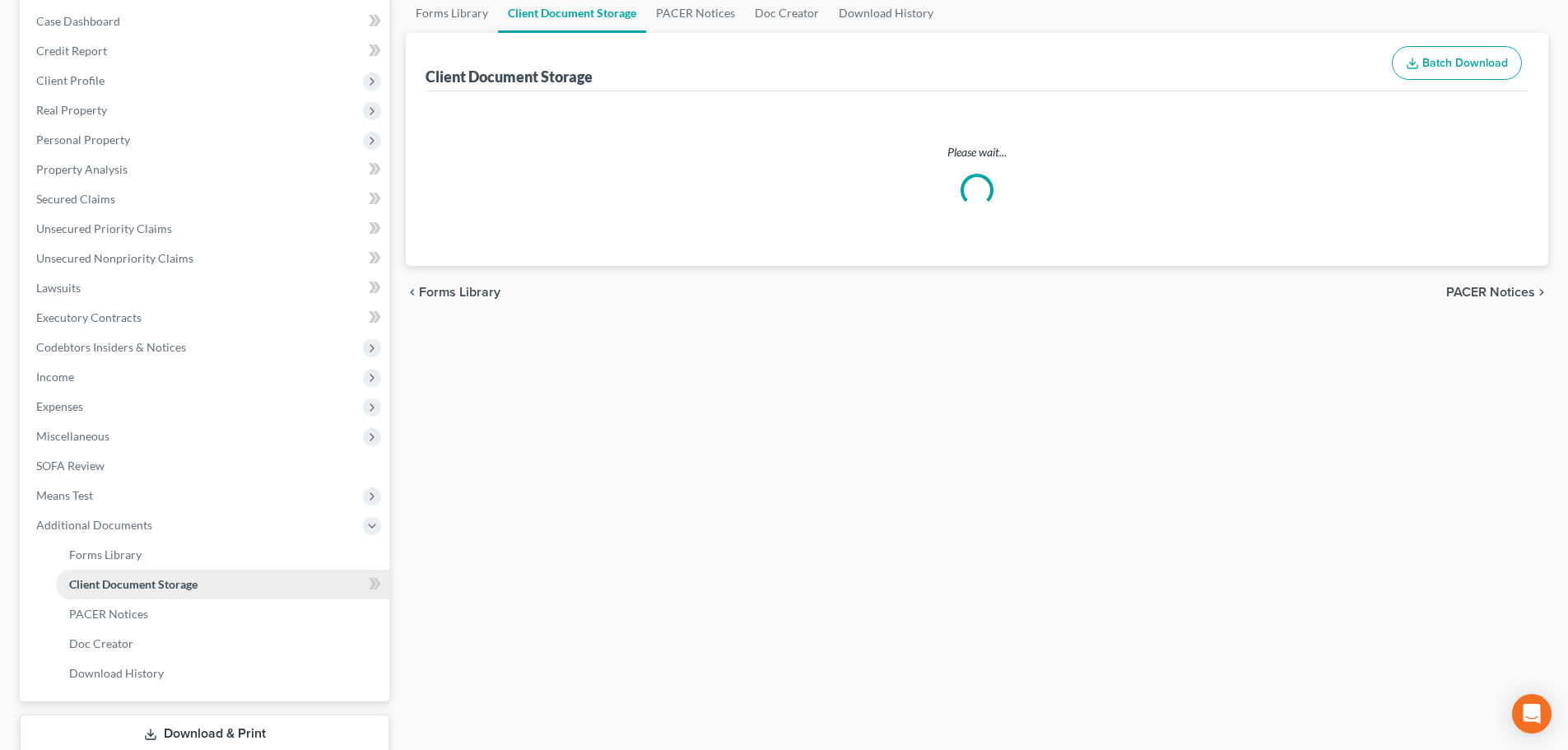
scroll to position [3, 0]
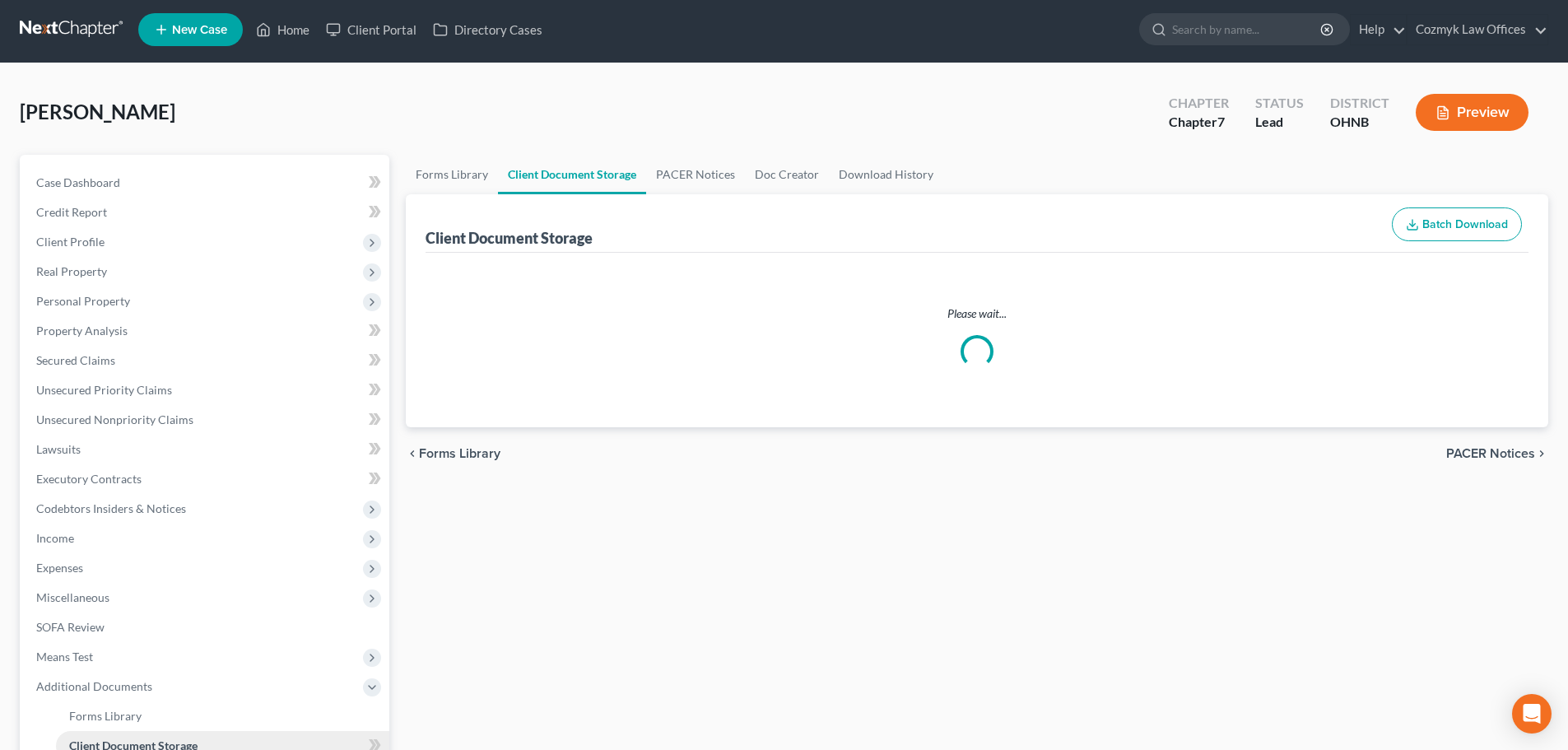
select select "5"
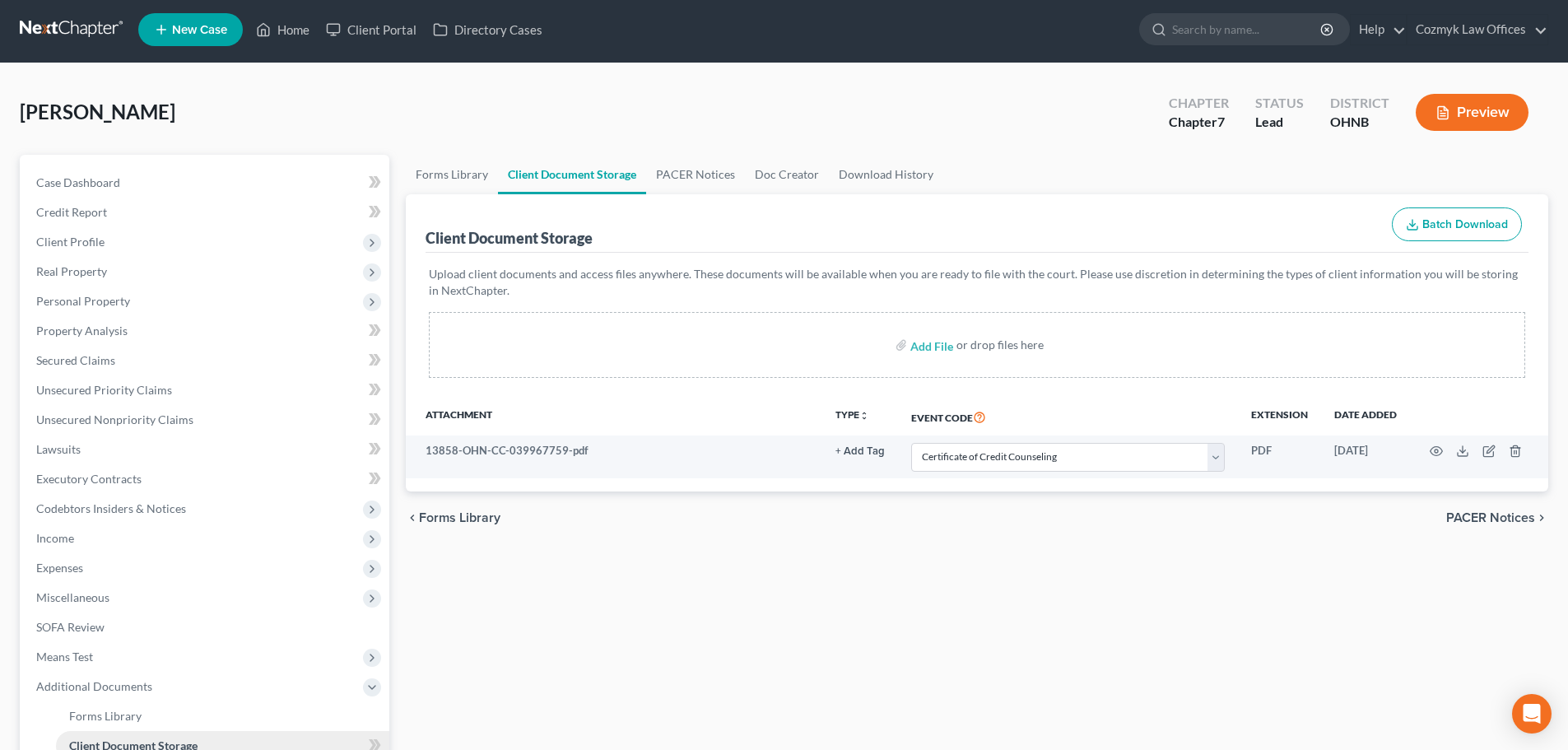
scroll to position [0, 0]
